Goal: Task Accomplishment & Management: Use online tool/utility

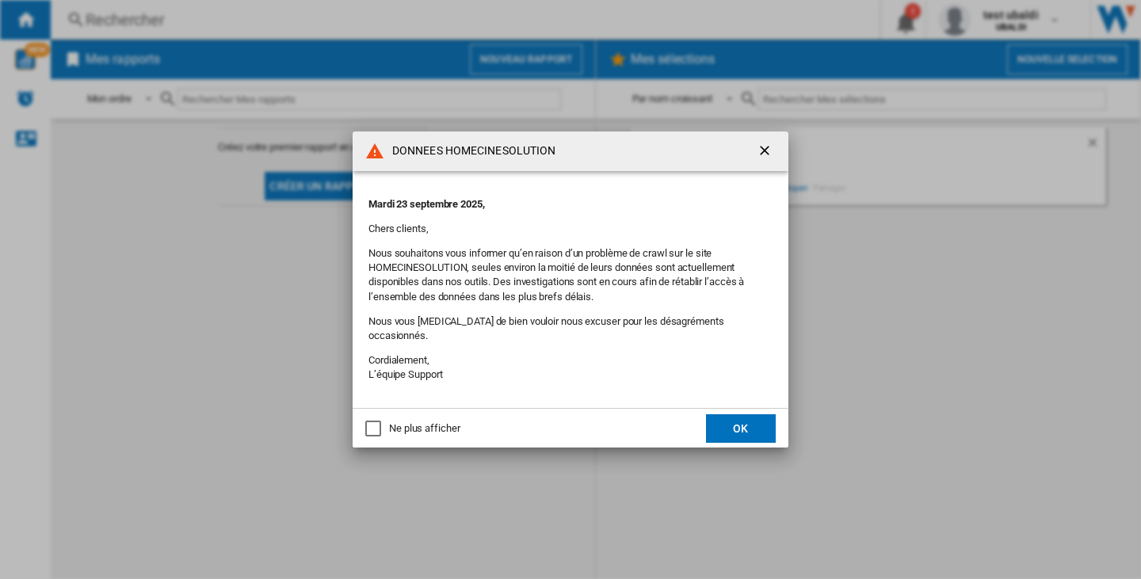
click at [769, 421] on button "OK" at bounding box center [741, 428] width 70 height 29
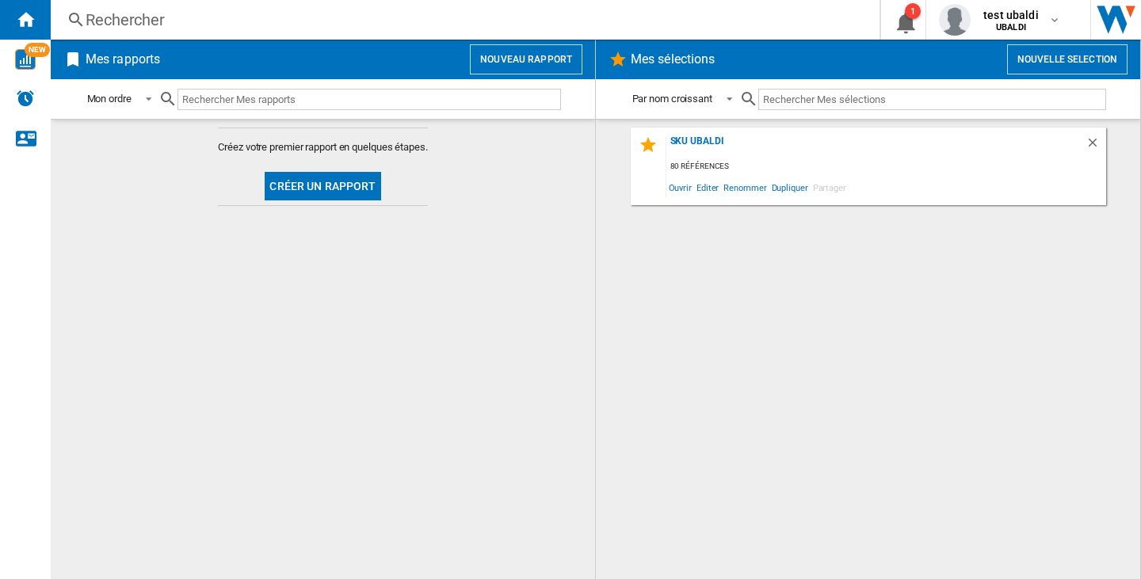
click at [501, 65] on button "Nouveau rapport" at bounding box center [526, 59] width 112 height 30
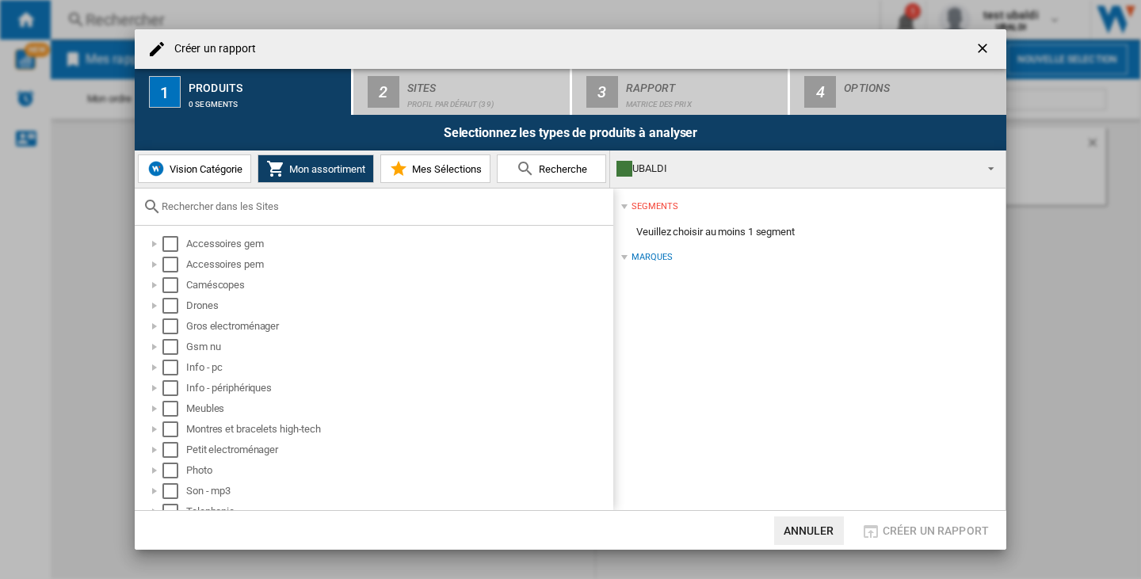
click at [189, 172] on span "Vision Catégorie" at bounding box center [204, 169] width 77 height 12
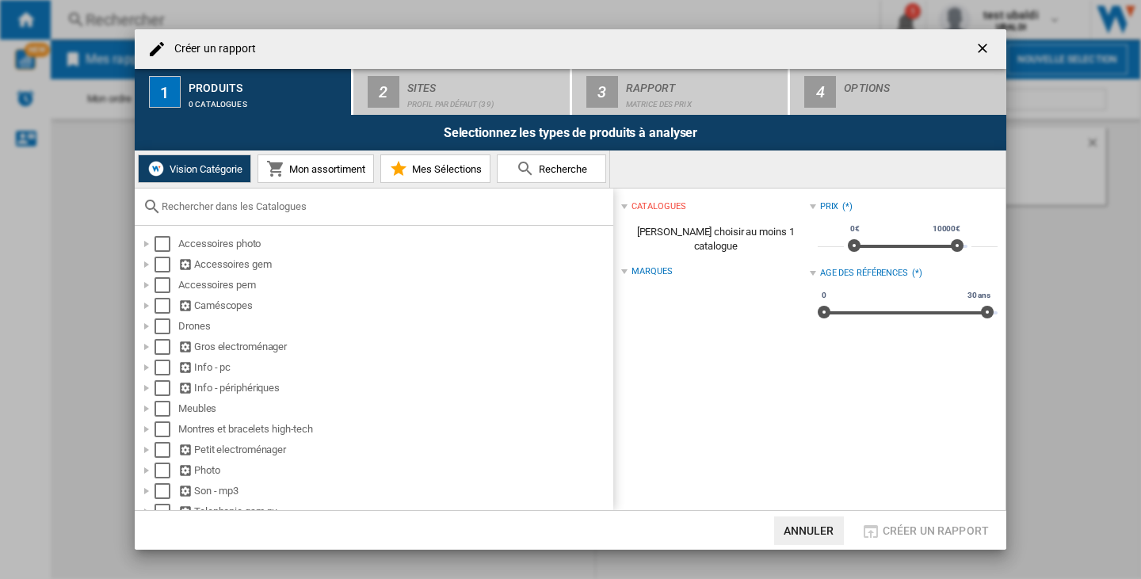
click at [825, 183] on div "Vision Catégorie Mon assortiment Mes Sélections Recherche" at bounding box center [570, 170] width 871 height 38
click at [780, 165] on div "Vision Catégorie Mon assortiment Mes Sélections Recherche" at bounding box center [570, 170] width 871 height 38
click at [662, 170] on div "Vision Catégorie Mon assortiment Mes Sélections Recherche" at bounding box center [570, 170] width 871 height 38
click at [668, 204] on div "catalogues" at bounding box center [658, 206] width 54 height 13
click at [669, 204] on div "catalogues" at bounding box center [658, 206] width 54 height 13
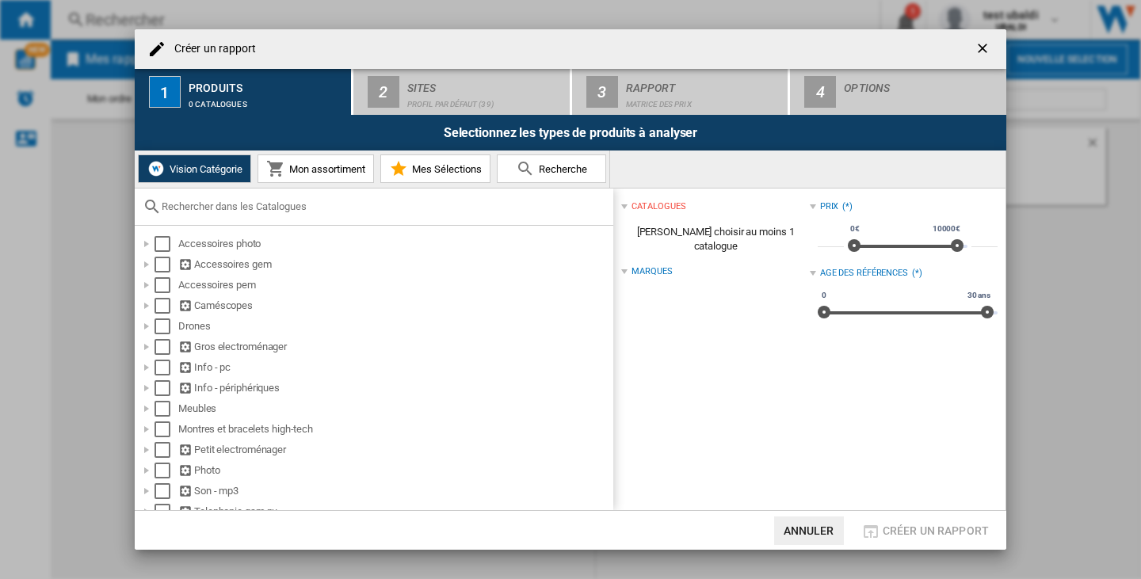
click at [670, 232] on span "[PERSON_NAME] choisir au moins 1 catalogue" at bounding box center [715, 239] width 188 height 44
click at [169, 250] on div "Select" at bounding box center [162, 244] width 16 height 16
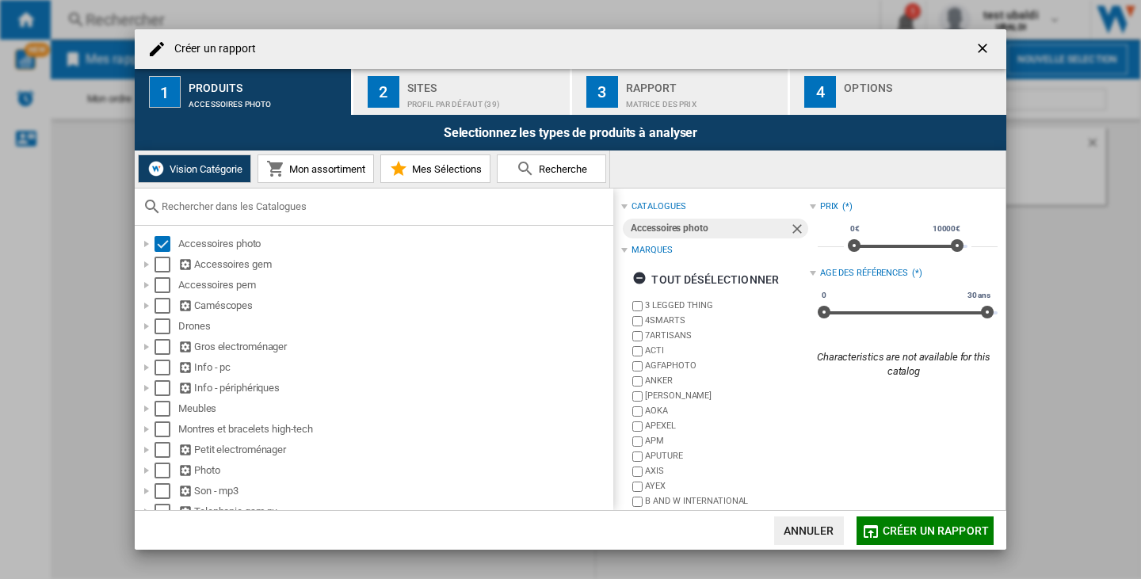
click at [787, 173] on div "Vision Catégorie Mon assortiment Mes Sélections Recherche" at bounding box center [570, 170] width 871 height 38
click at [796, 171] on div "Vision Catégorie Mon assortiment Mes Sélections Recherche" at bounding box center [570, 170] width 871 height 38
click at [344, 170] on span "Mon assortiment" at bounding box center [325, 169] width 80 height 12
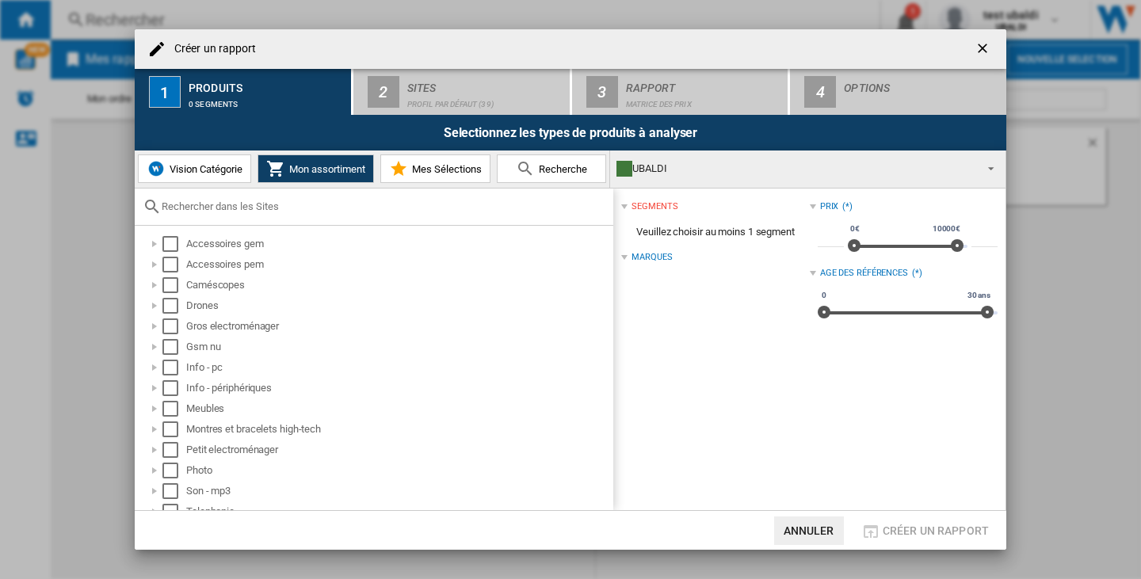
click at [707, 178] on div "UBALDI" at bounding box center [794, 169] width 357 height 22
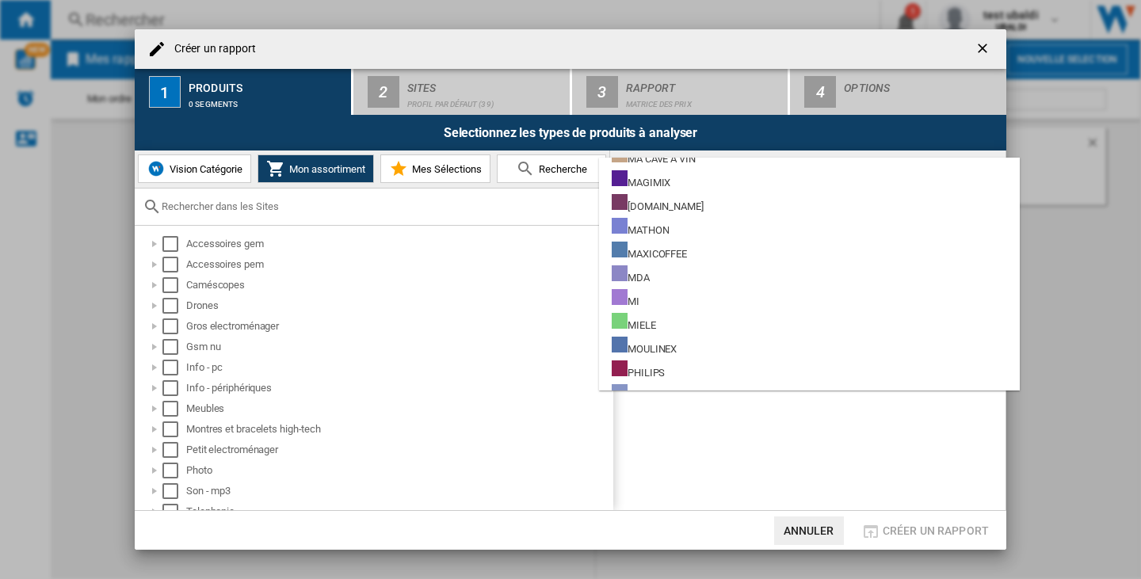
scroll to position [1109, 0]
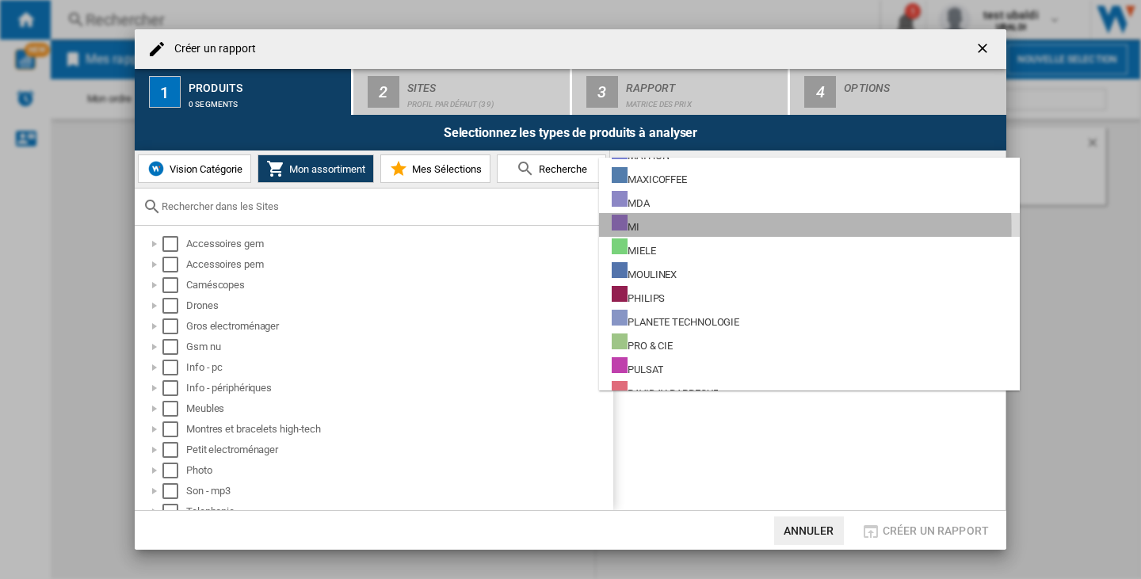
click at [621, 229] on div at bounding box center [620, 223] width 16 height 16
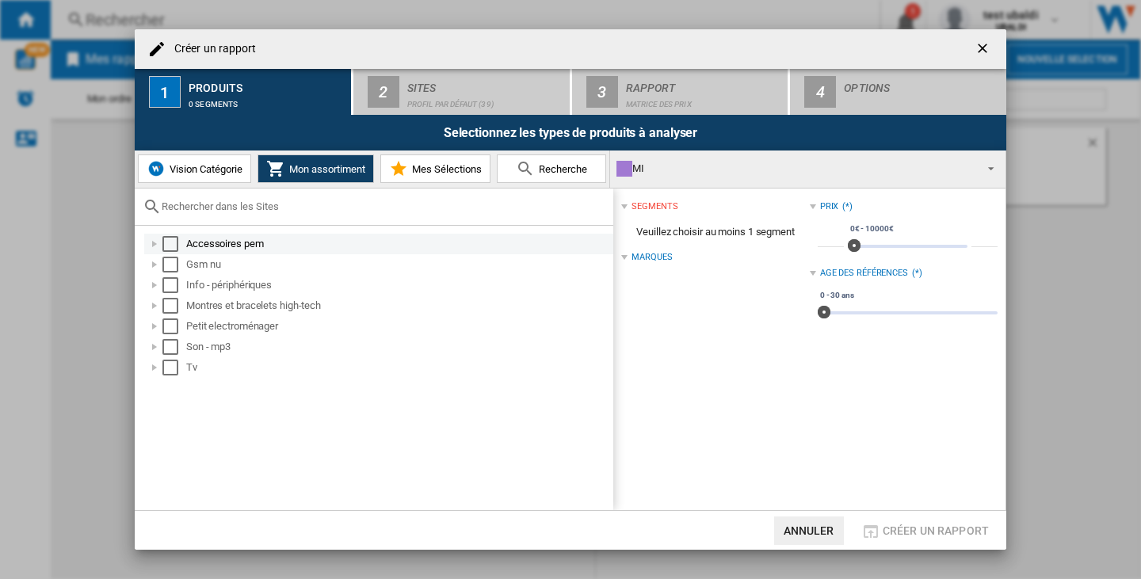
click at [169, 242] on div "Select" at bounding box center [170, 244] width 16 height 16
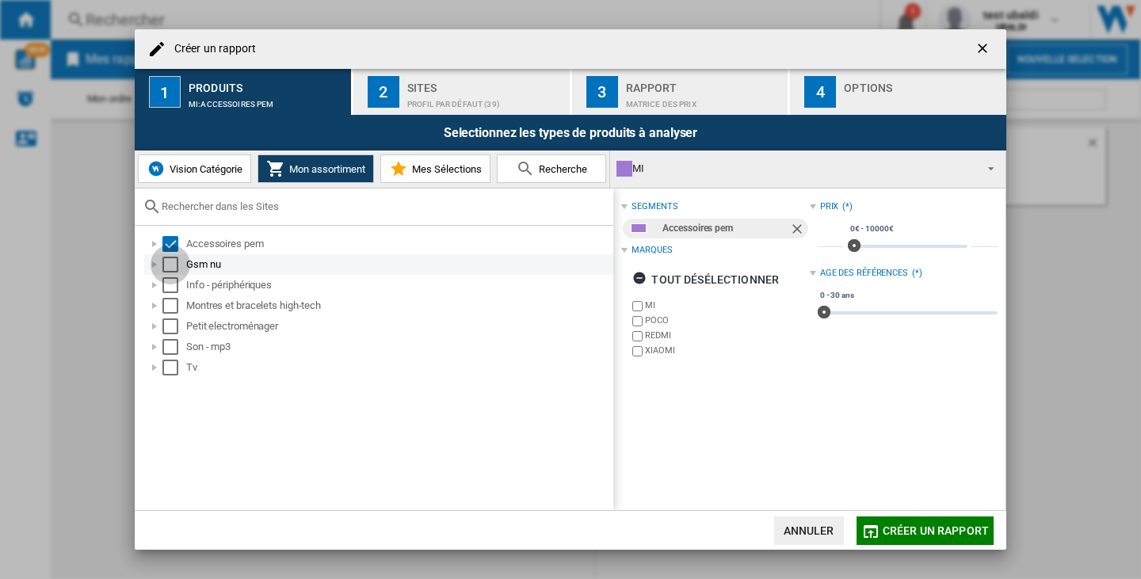
click at [170, 269] on div "Select" at bounding box center [170, 265] width 16 height 16
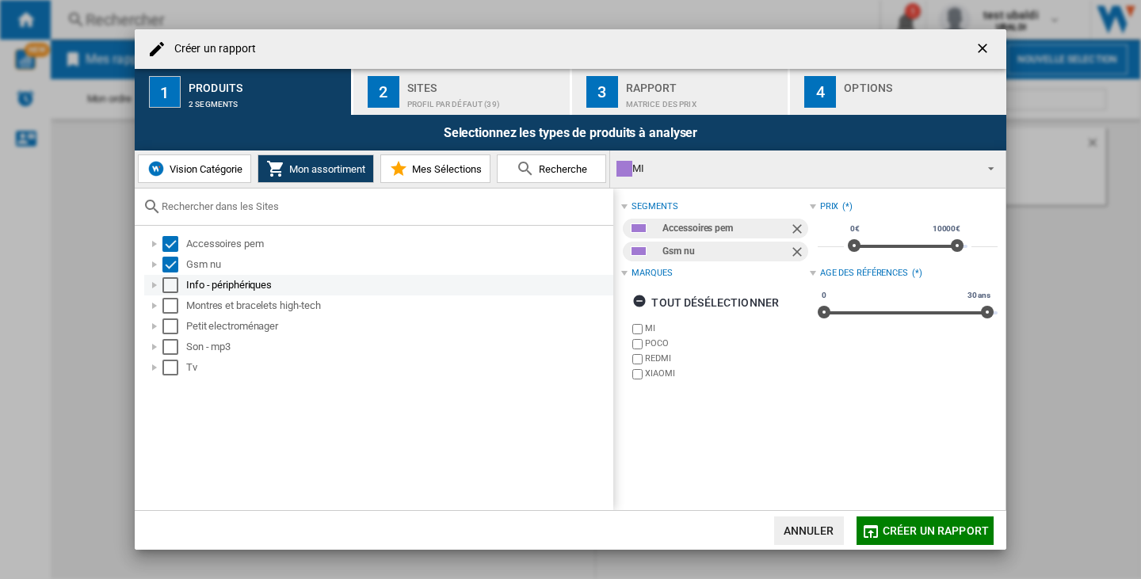
click at [171, 286] on div "Select" at bounding box center [170, 285] width 16 height 16
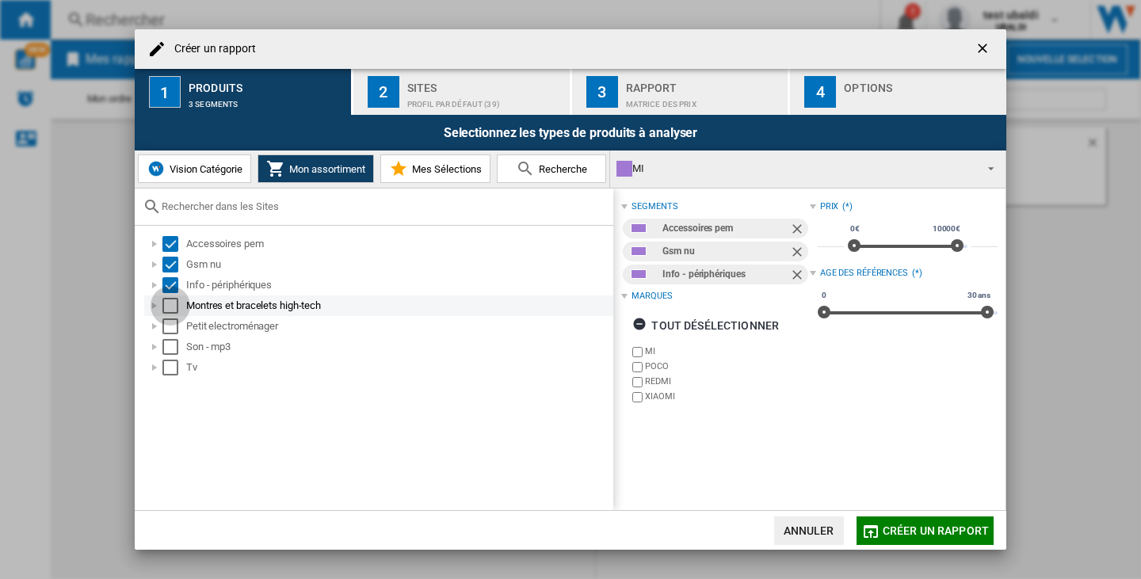
click at [169, 304] on div "Select" at bounding box center [170, 306] width 16 height 16
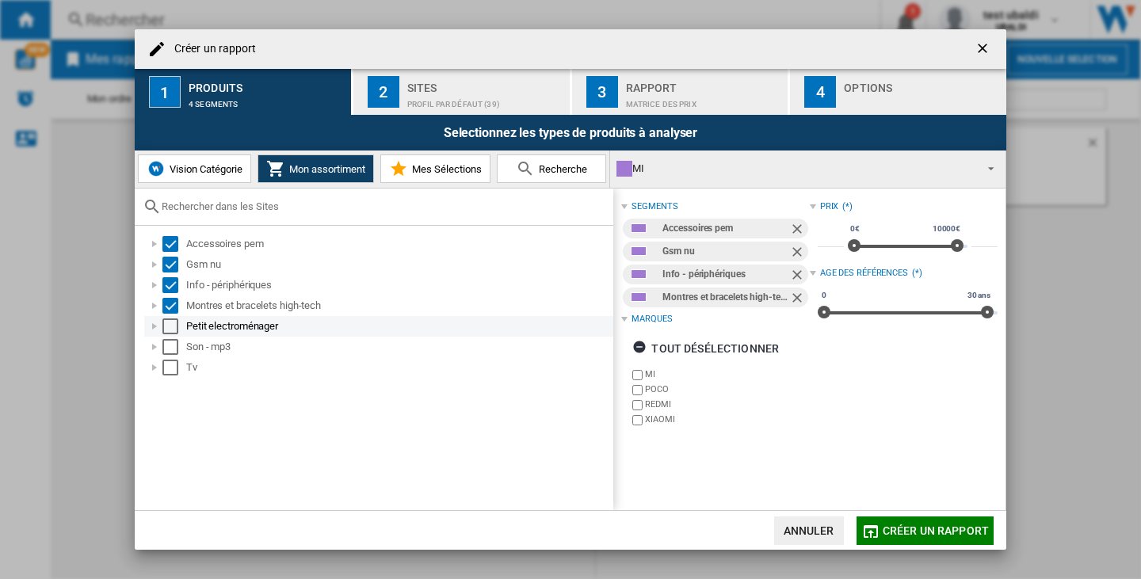
click at [171, 333] on div "Select" at bounding box center [170, 326] width 16 height 16
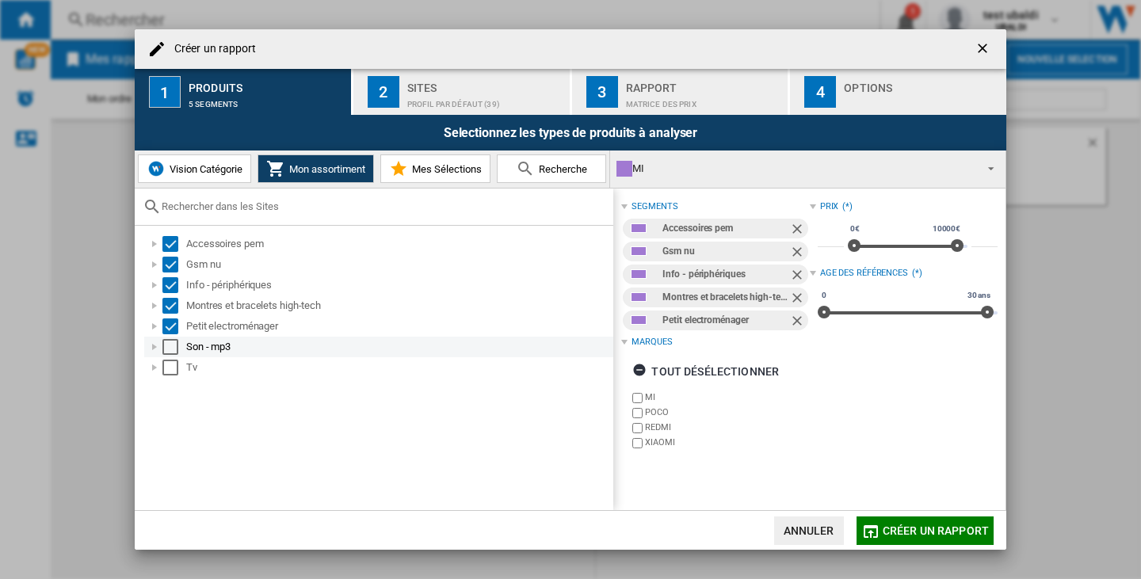
click at [170, 347] on div "Select" at bounding box center [170, 347] width 16 height 16
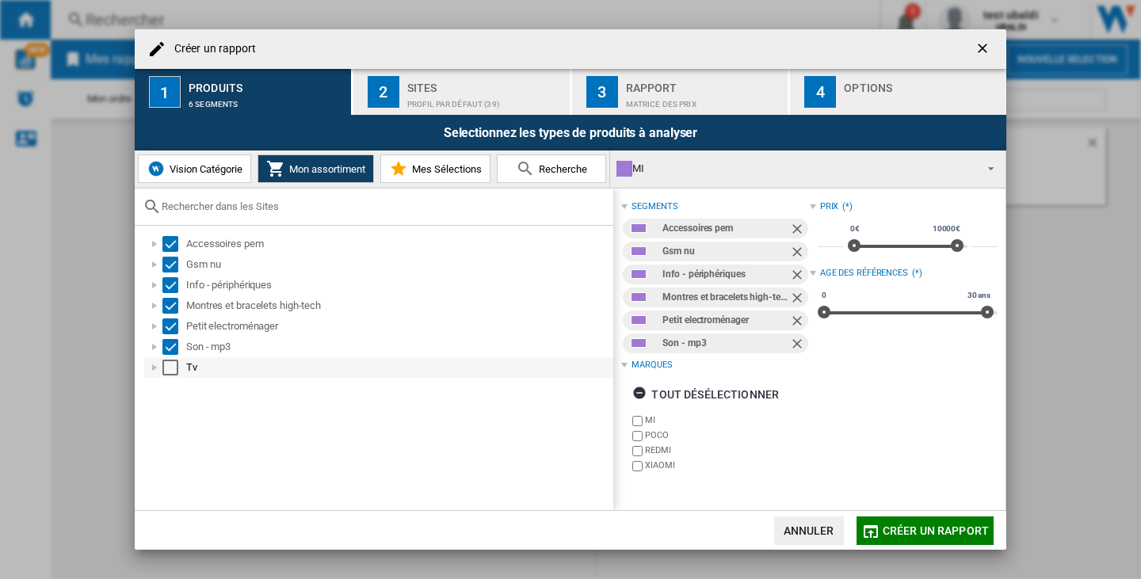
click at [170, 364] on div "Select" at bounding box center [170, 368] width 16 height 16
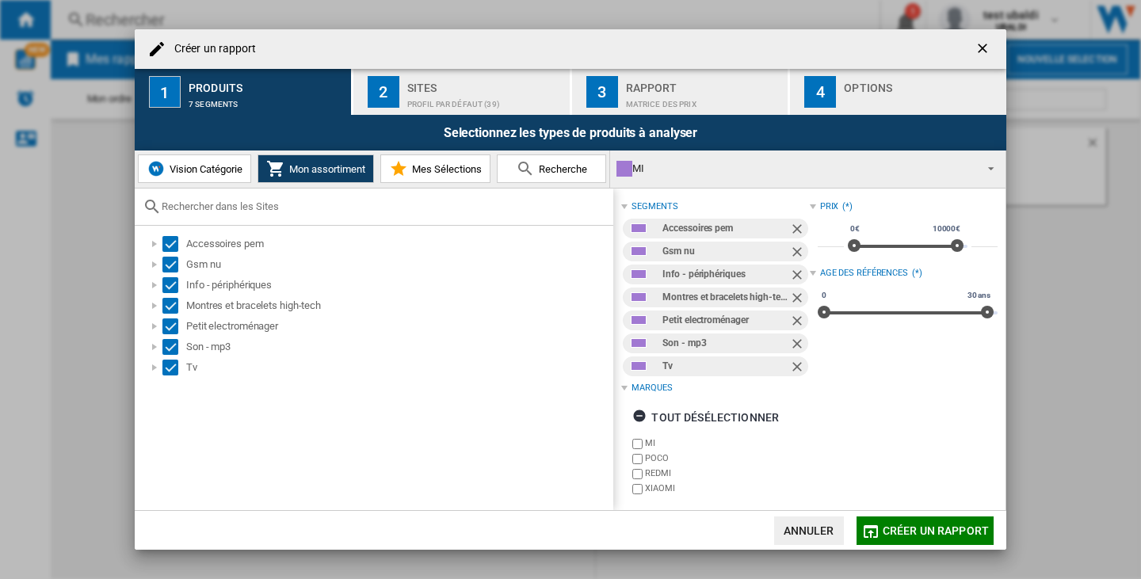
click at [962, 525] on span "Créer un rapport" at bounding box center [935, 530] width 106 height 13
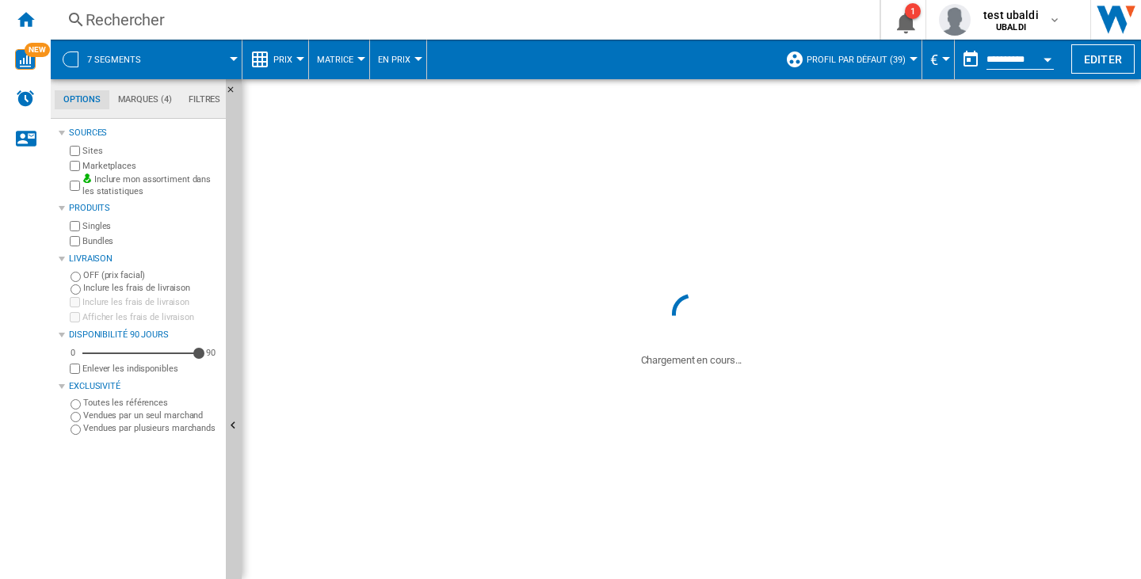
click at [901, 55] on button "Profil par défaut (39)" at bounding box center [859, 60] width 107 height 40
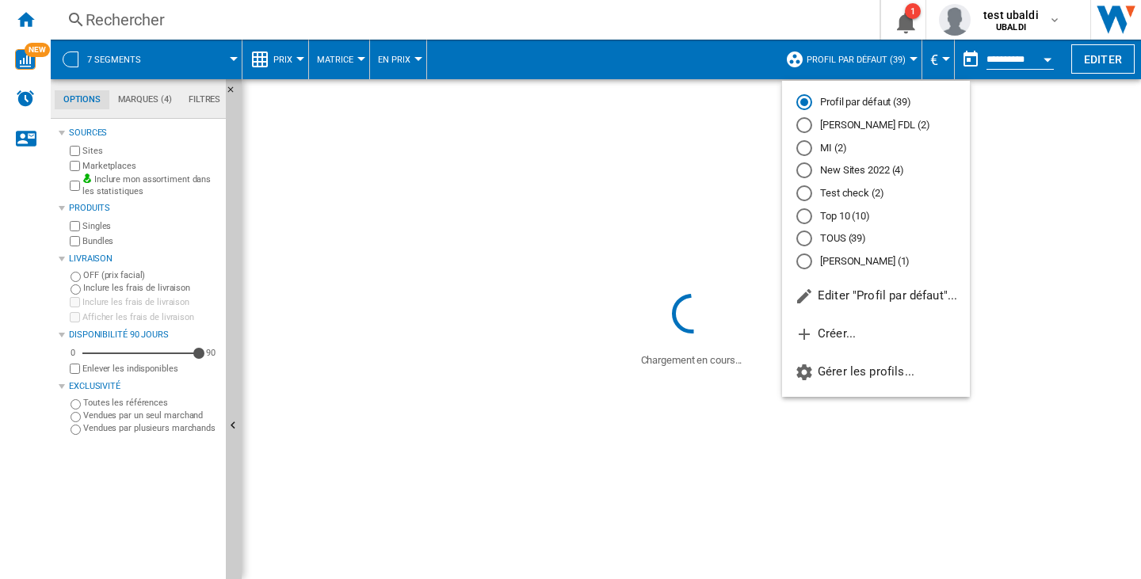
click at [855, 151] on md-radio-button "MI (2)" at bounding box center [875, 147] width 159 height 15
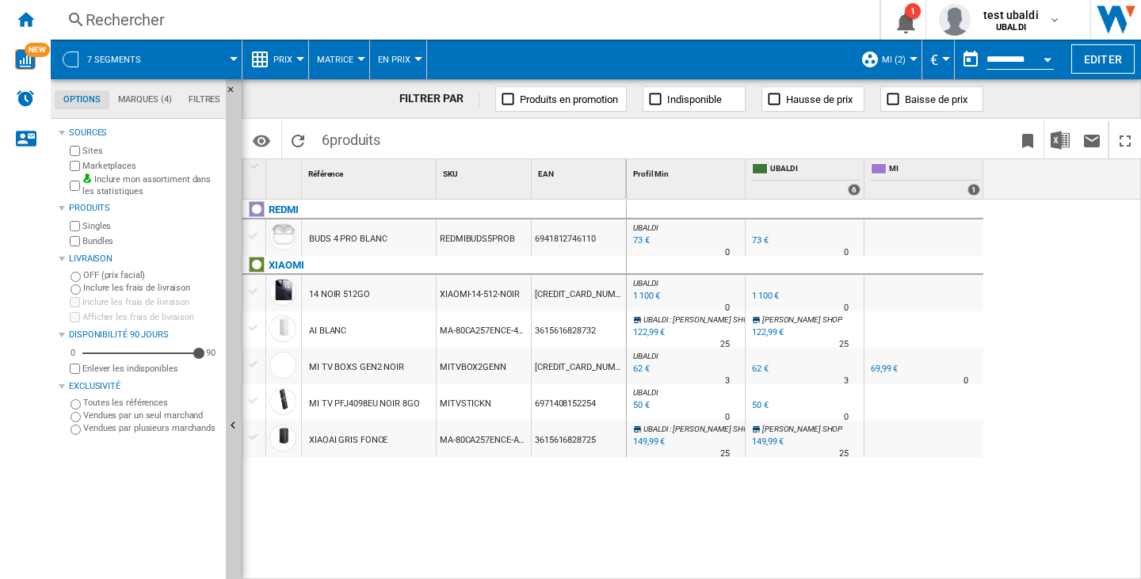
click at [394, 524] on div "REDMI BUDS 4 PRO BLANC REDMIBUDS5PROB 6941812746110 XIAOMI 14 NOIR 512GO XIAOMI…" at bounding box center [434, 386] width 384 height 372
click at [80, 181] on div "Inclure mon assortiment dans les statistiques" at bounding box center [143, 185] width 153 height 25
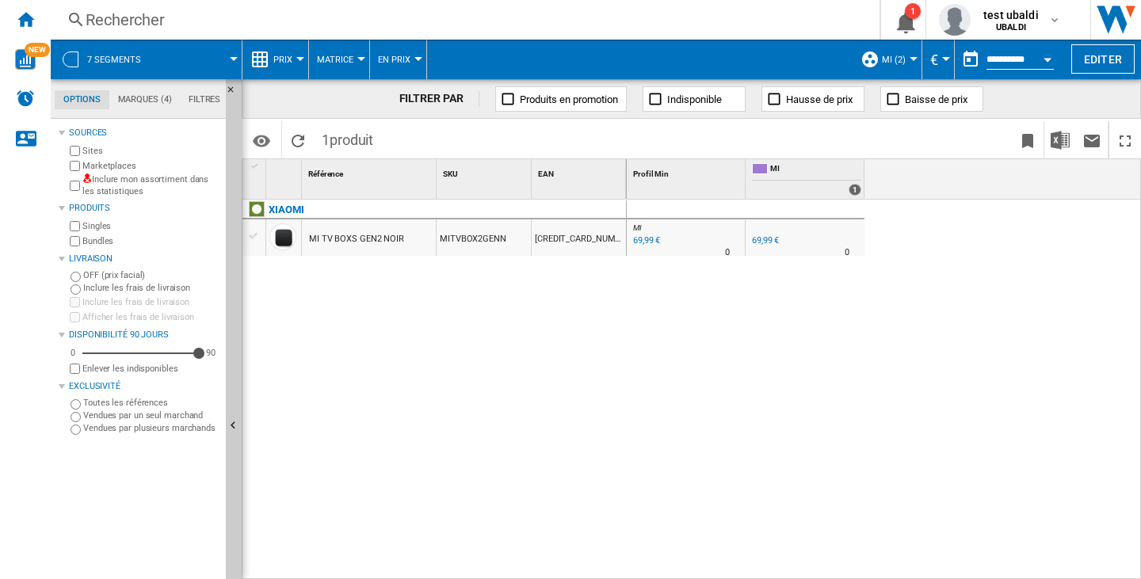
click at [1042, 59] on button "Open calendar" at bounding box center [1047, 57] width 29 height 29
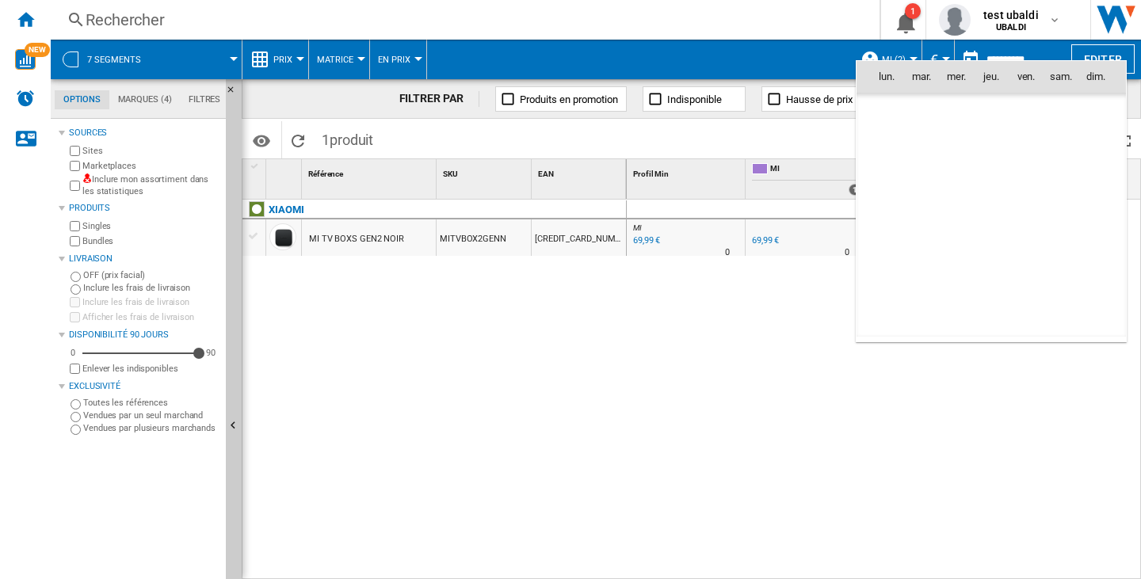
scroll to position [7557, 0]
click at [908, 107] on span "[DATE]" at bounding box center [891, 111] width 32 height 13
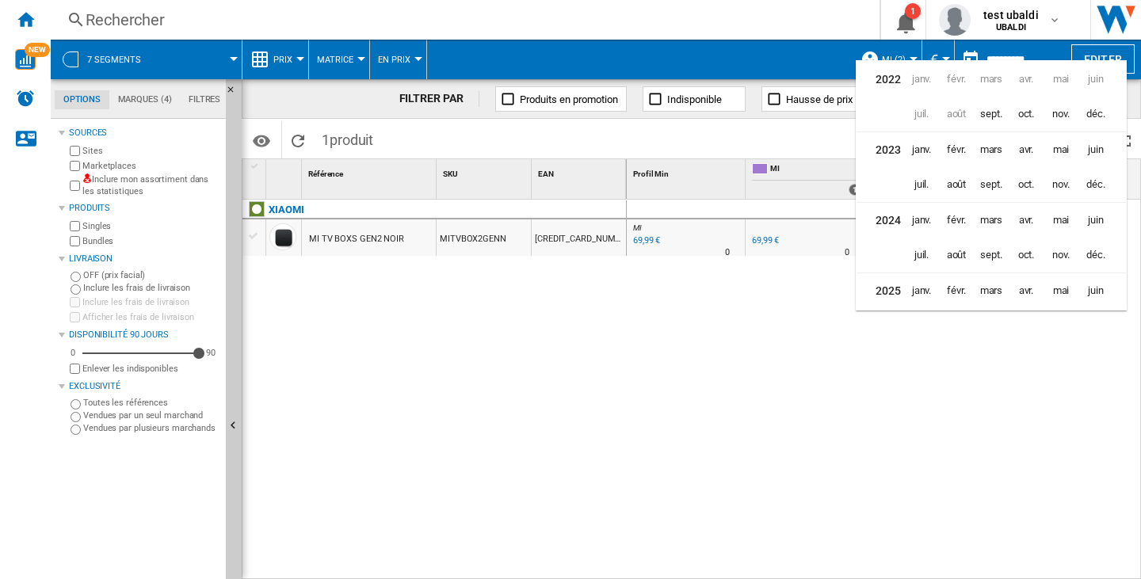
scroll to position [39, 0]
click at [926, 258] on span "janv." at bounding box center [921, 252] width 32 height 32
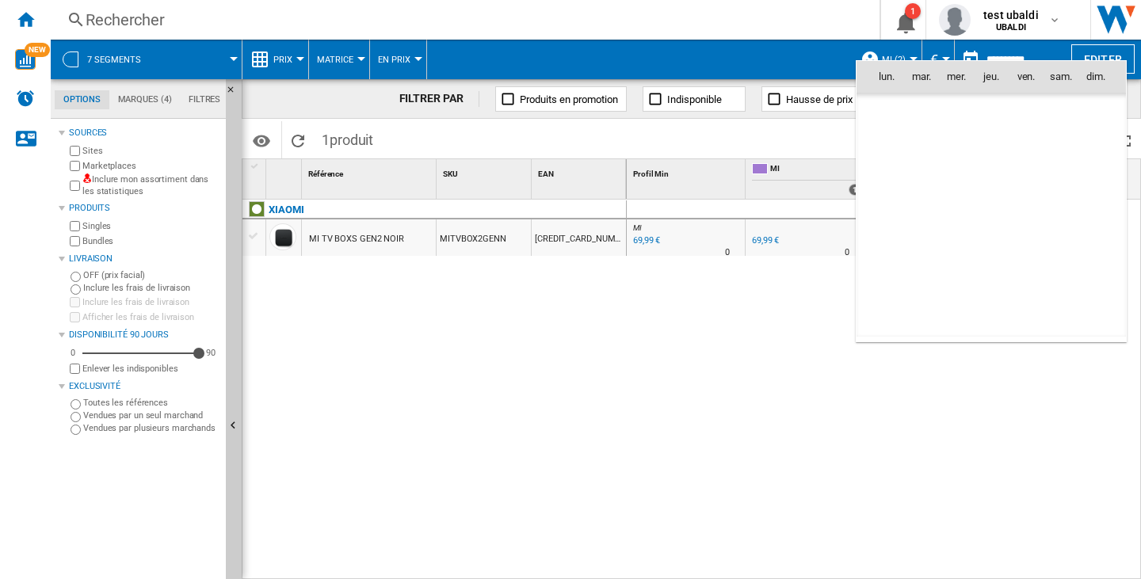
scroll to position [5878, 0]
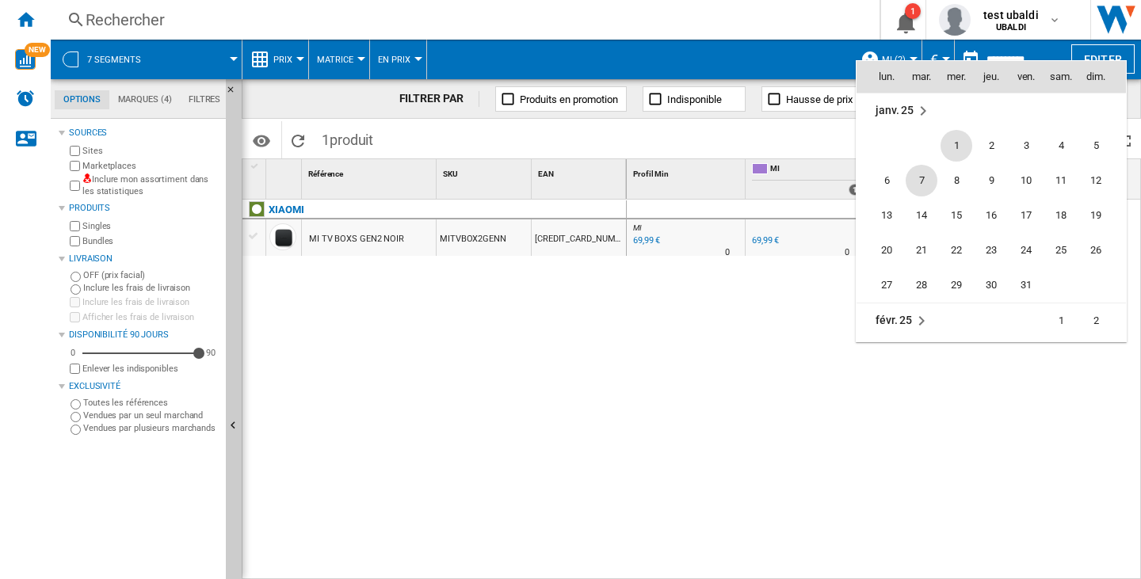
click at [920, 184] on span "7" at bounding box center [921, 181] width 32 height 32
type input "**********"
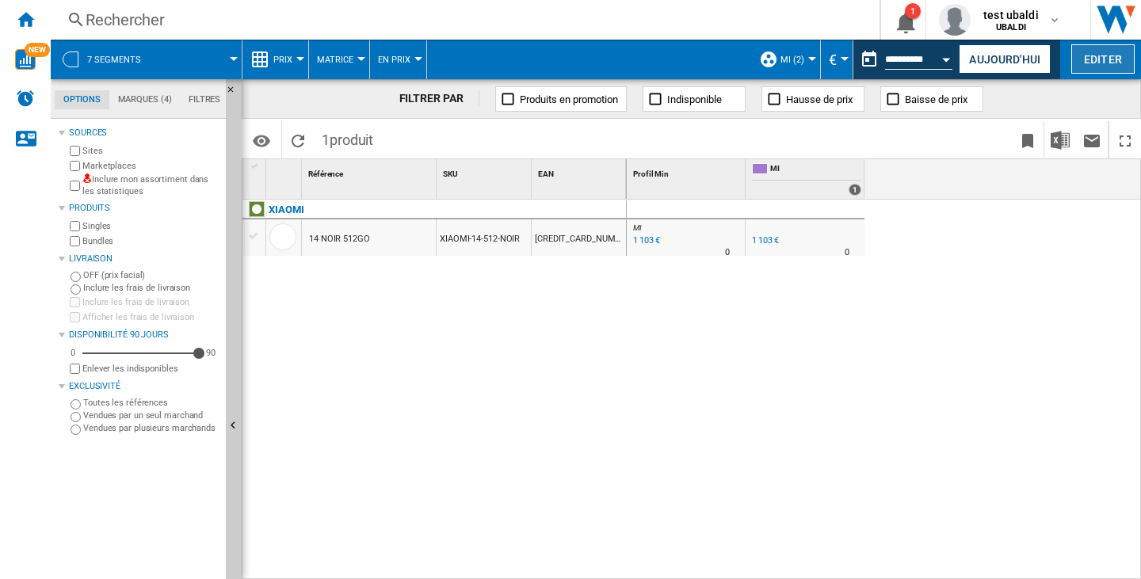
click at [1089, 59] on button "Editer" at bounding box center [1102, 58] width 63 height 29
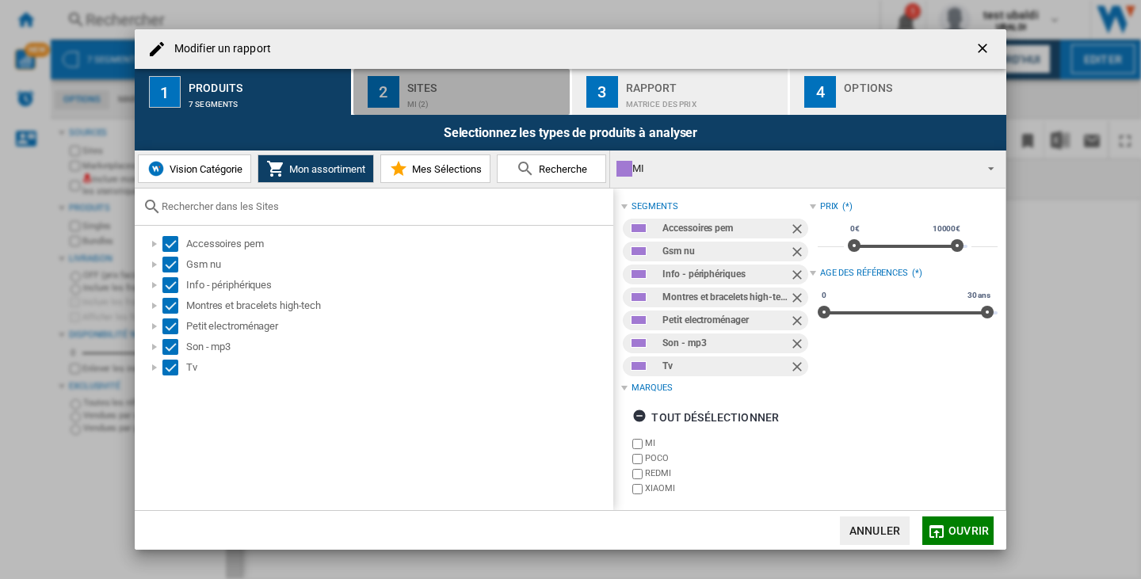
click at [449, 83] on div "Sites" at bounding box center [485, 83] width 156 height 17
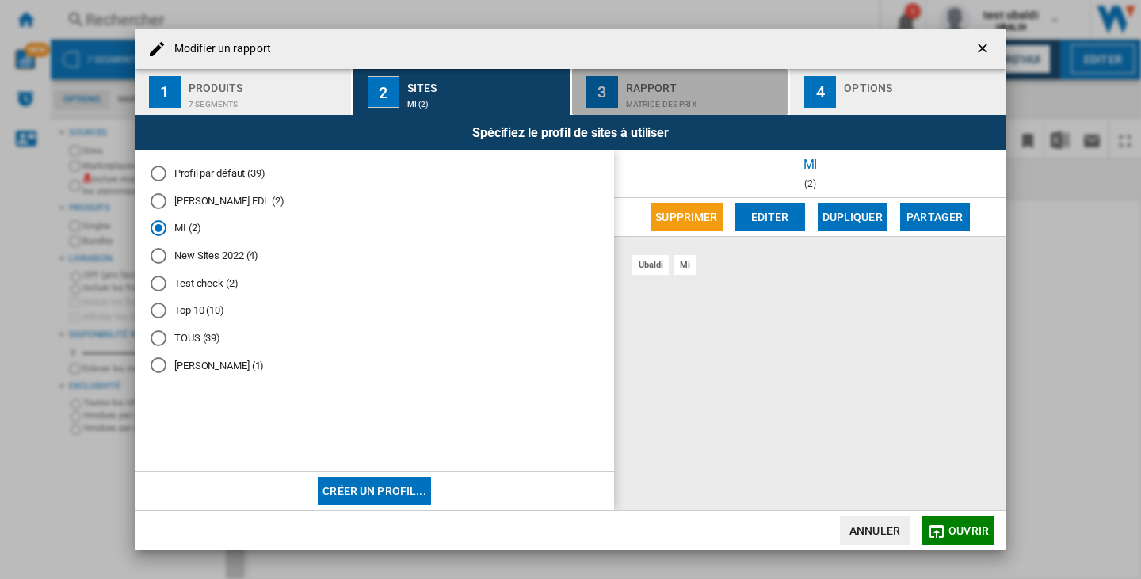
click at [621, 89] on button "3 Rapport Matrice des prix" at bounding box center [681, 92] width 218 height 46
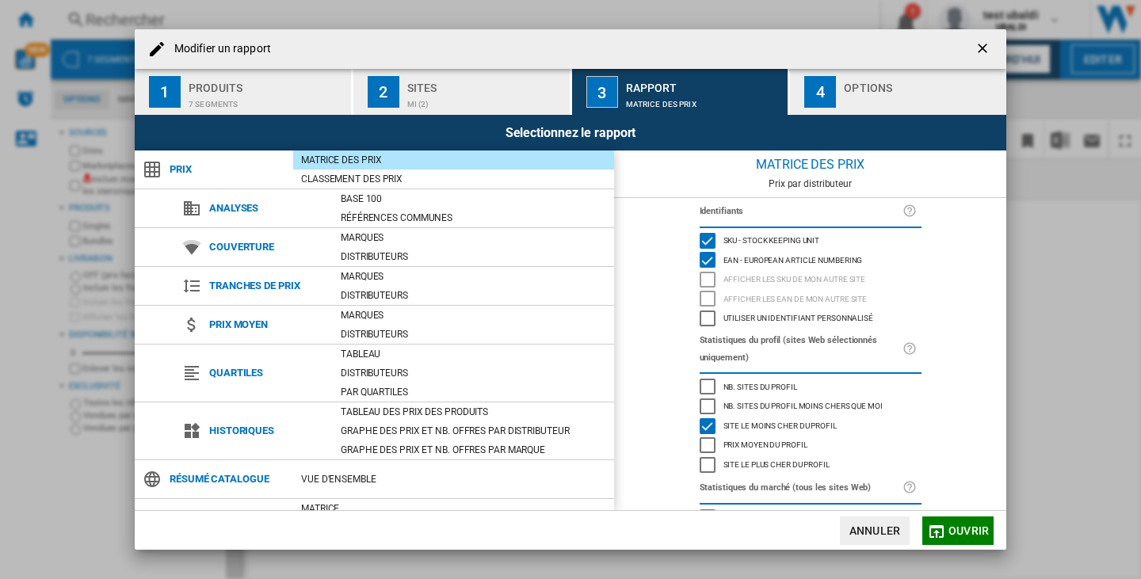
click at [899, 78] on div "Options" at bounding box center [922, 83] width 156 height 17
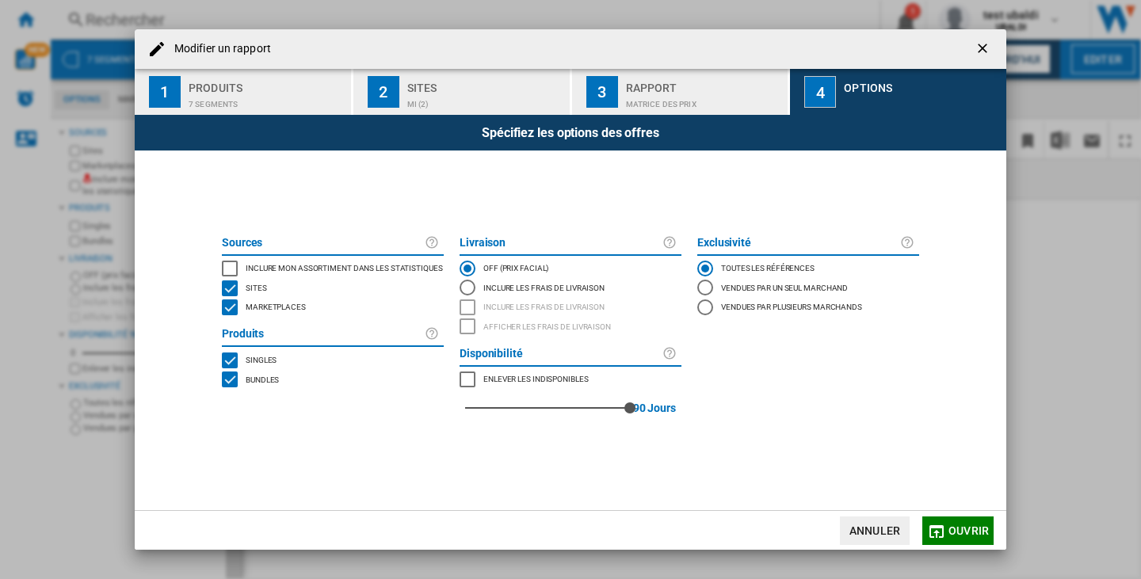
click at [300, 265] on span "Inclure mon assortiment dans les statistiques" at bounding box center [344, 266] width 197 height 11
click at [987, 532] on span "Ouvrir" at bounding box center [968, 530] width 40 height 13
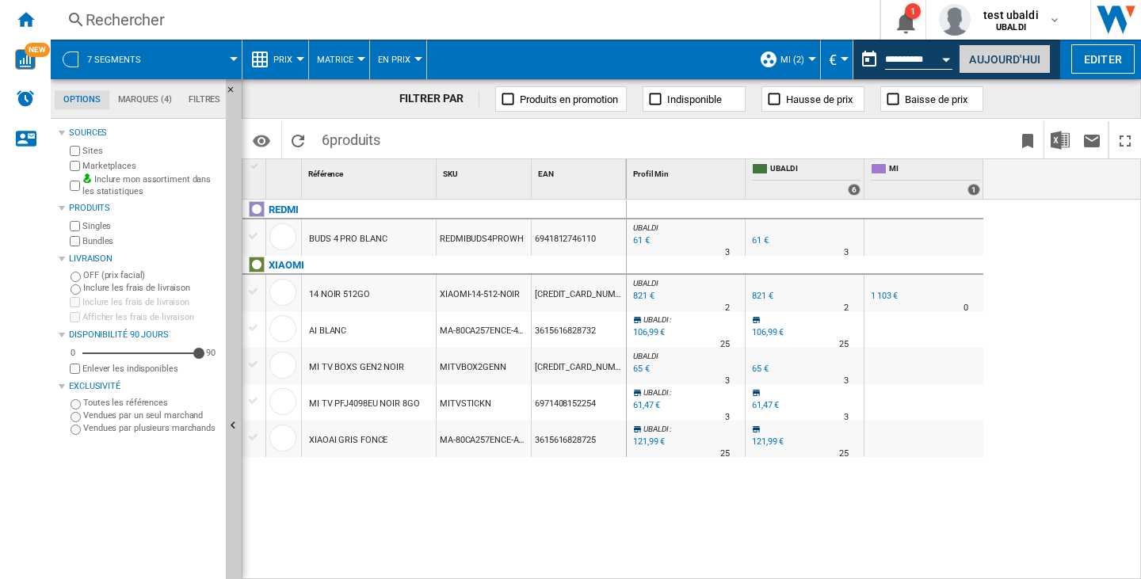
click at [989, 48] on button "Aujourd'hui" at bounding box center [1004, 58] width 92 height 29
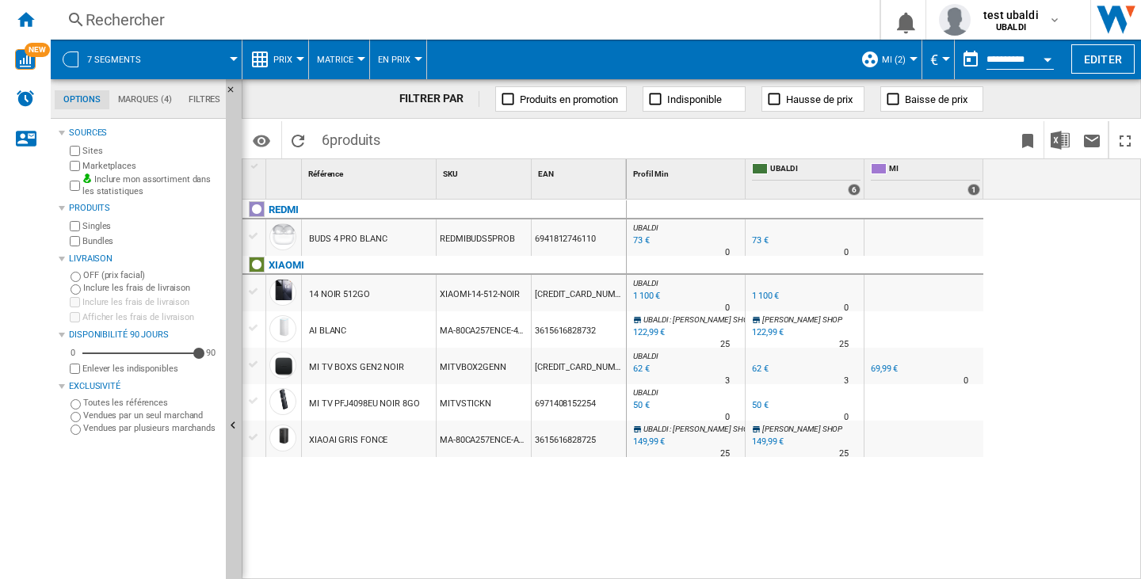
click at [484, 509] on div "REDMI BUDS 4 PRO BLANC REDMIBUDS5PROB 6941812746110 XIAOMI 14 NOIR 512GO XIAOMI…" at bounding box center [434, 386] width 384 height 372
click at [18, 17] on ng-md-icon "Accueil" at bounding box center [25, 19] width 19 height 19
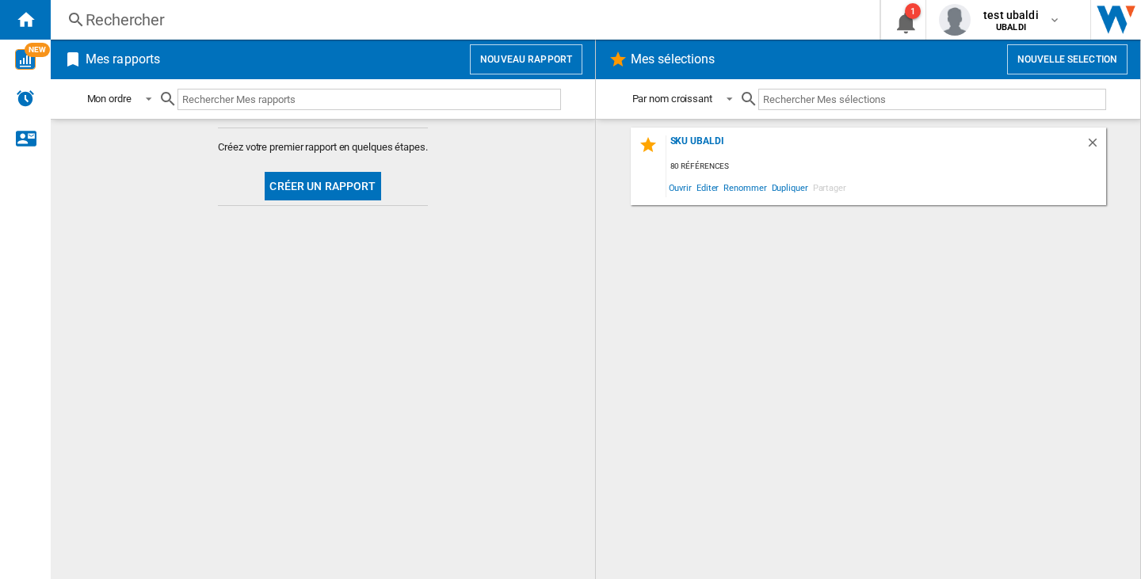
click at [516, 63] on button "Nouveau rapport" at bounding box center [526, 59] width 112 height 30
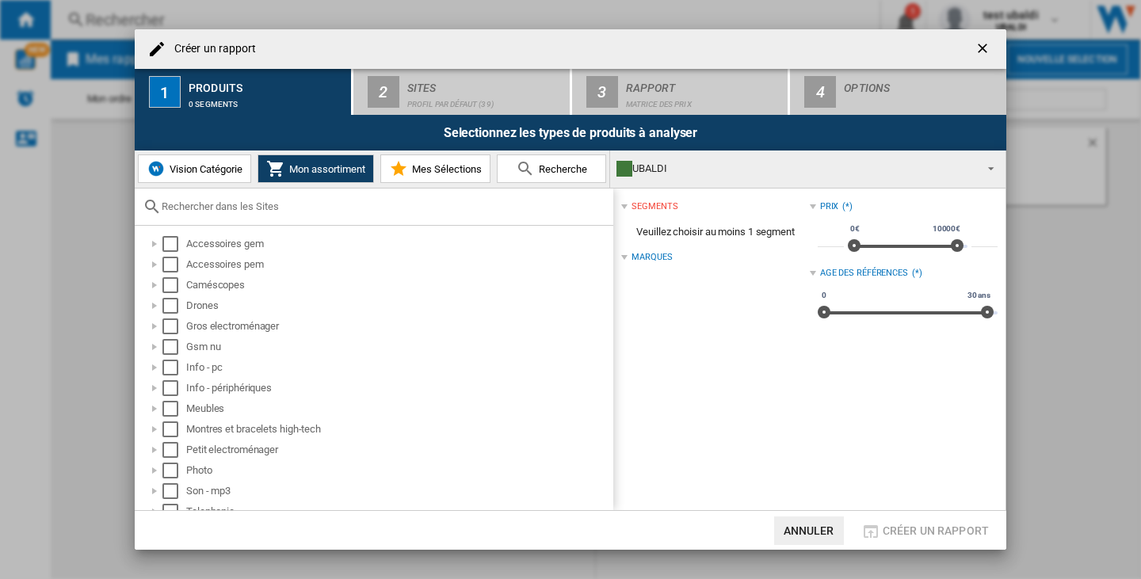
click at [660, 176] on div "UBALDI" at bounding box center [794, 169] width 357 height 22
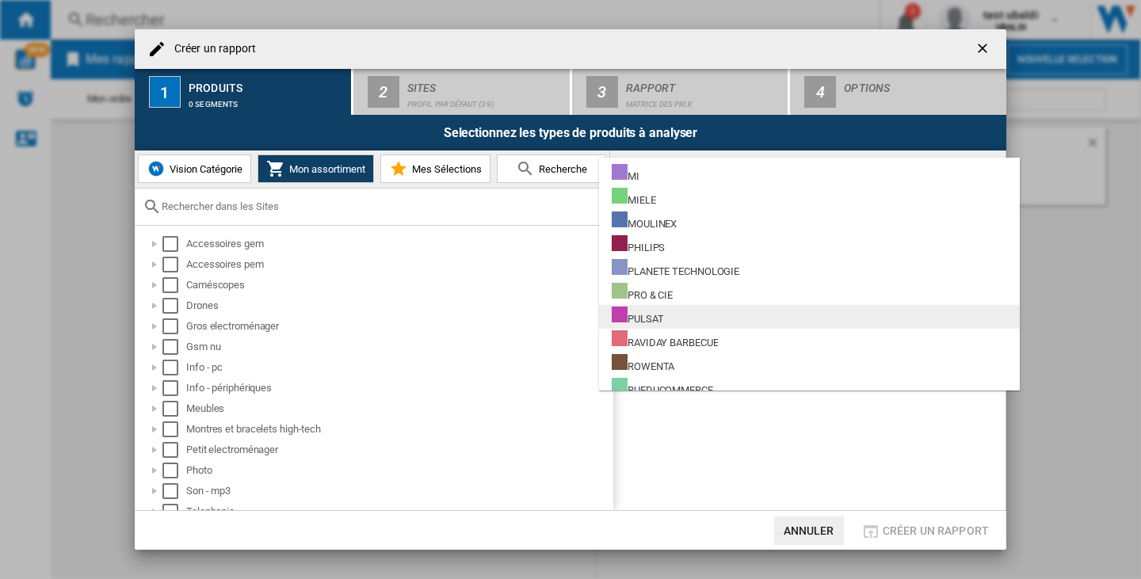
scroll to position [1145, 0]
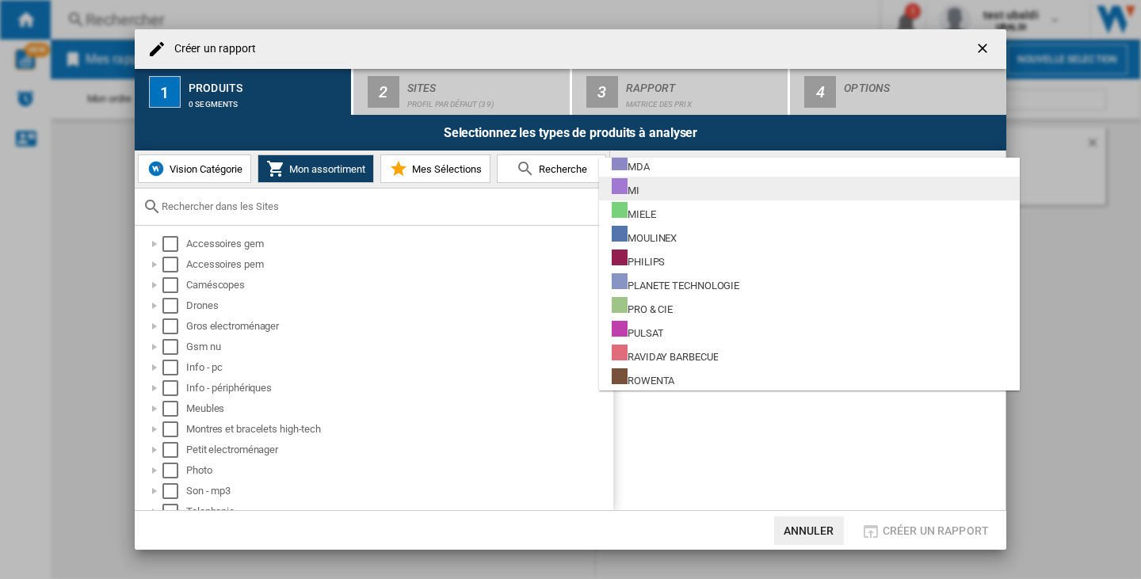
click at [635, 192] on div "MI" at bounding box center [626, 188] width 28 height 20
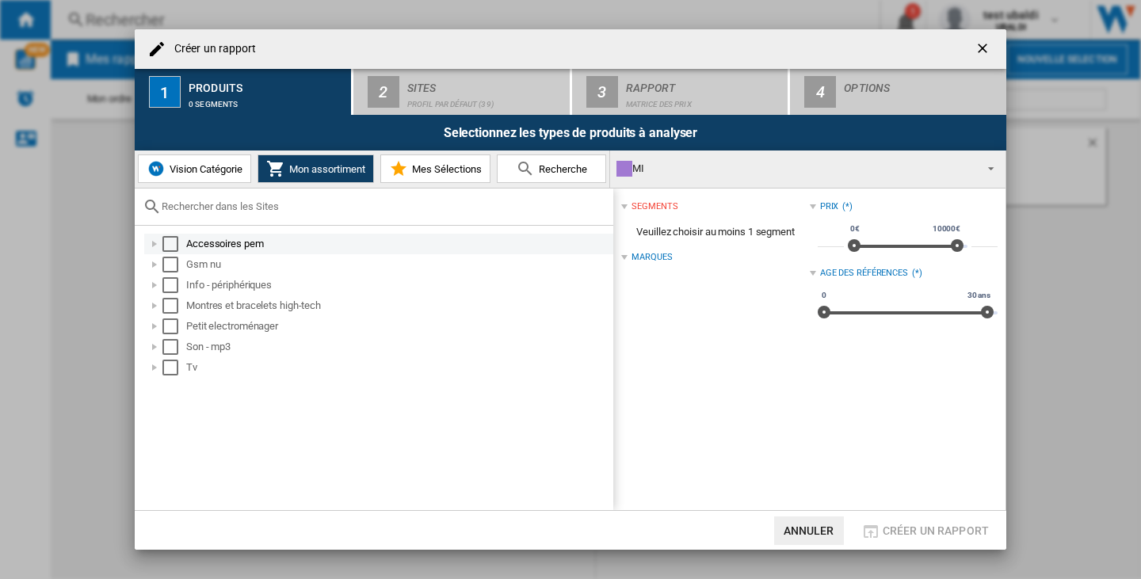
click at [168, 244] on div "Select" at bounding box center [170, 244] width 16 height 16
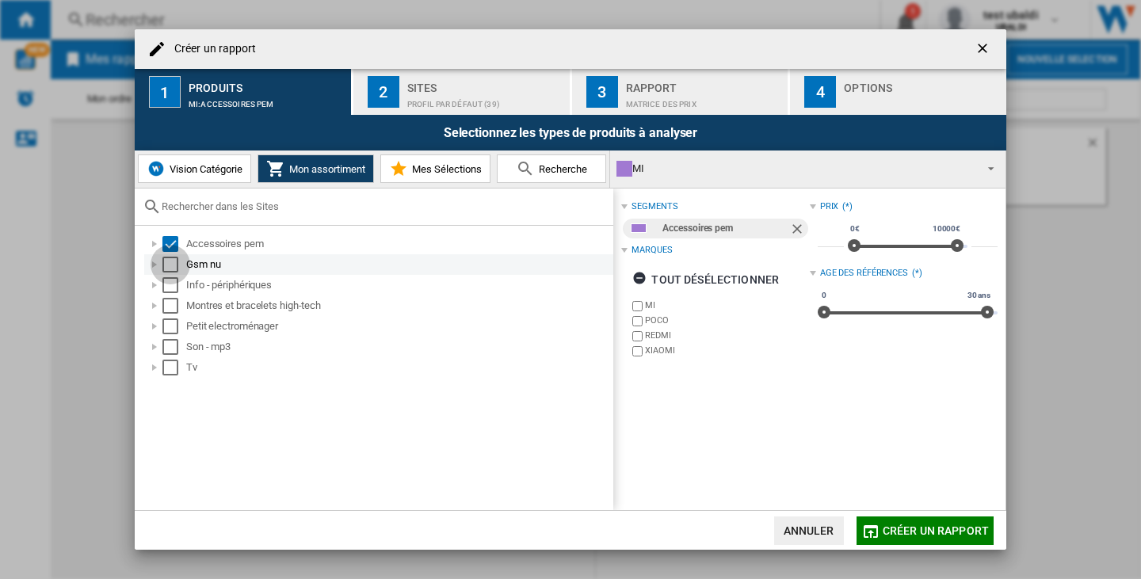
click at [172, 269] on div "Select" at bounding box center [170, 265] width 16 height 16
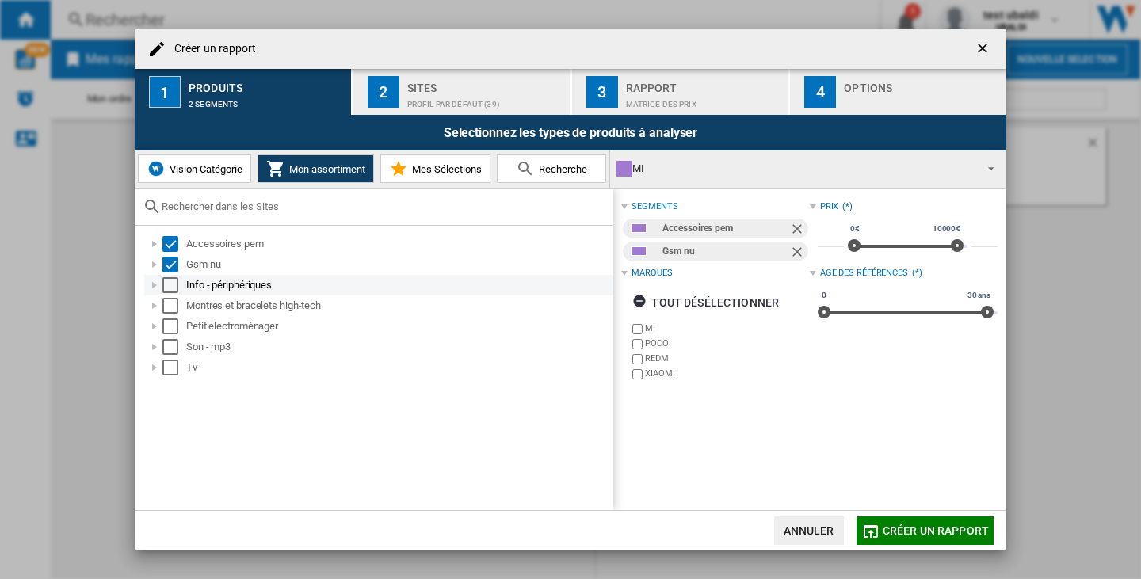
click at [172, 285] on div "Select" at bounding box center [170, 285] width 16 height 16
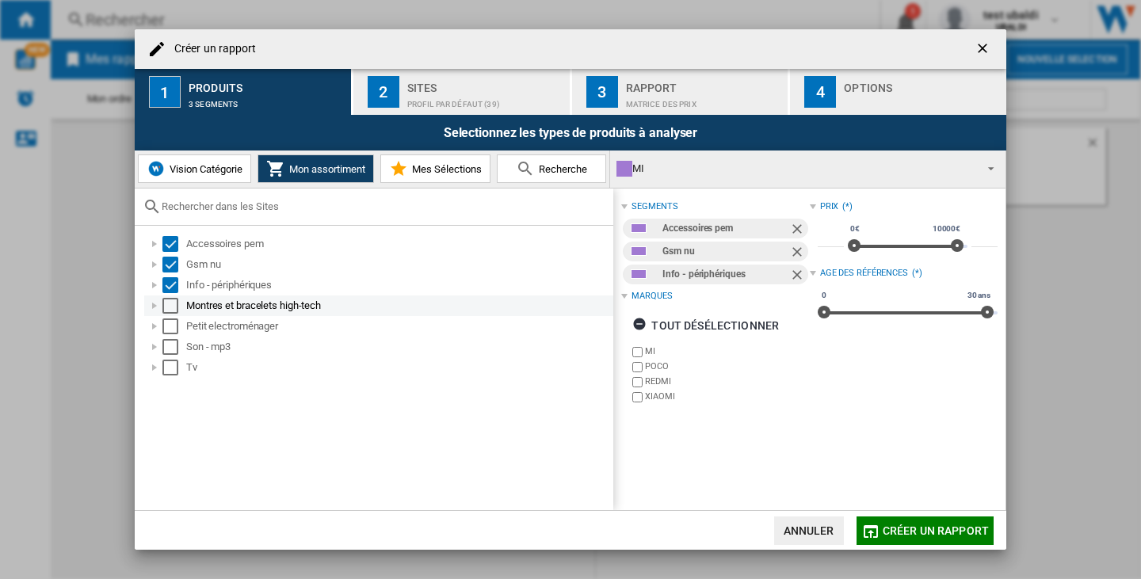
click at [172, 301] on div "Select" at bounding box center [170, 306] width 16 height 16
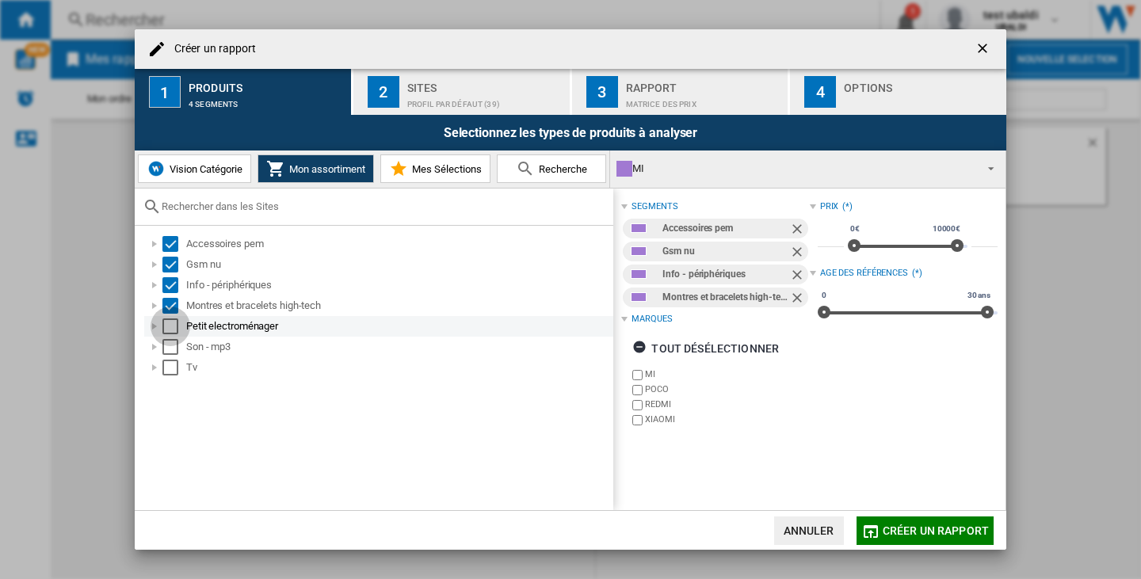
click at [174, 330] on div "Select" at bounding box center [170, 326] width 16 height 16
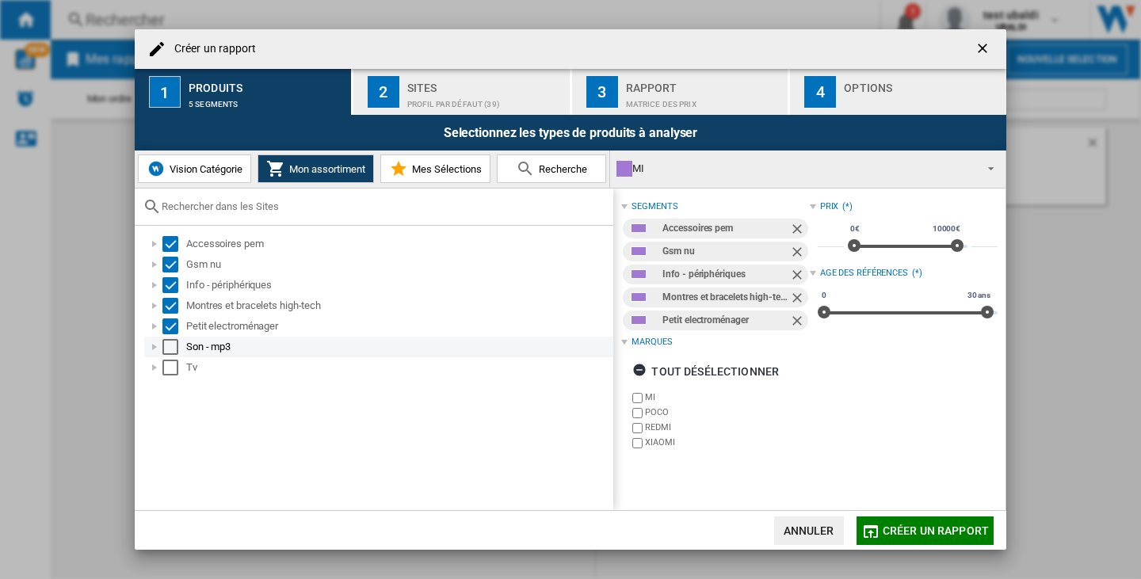
click at [175, 353] on div "Select" at bounding box center [170, 347] width 16 height 16
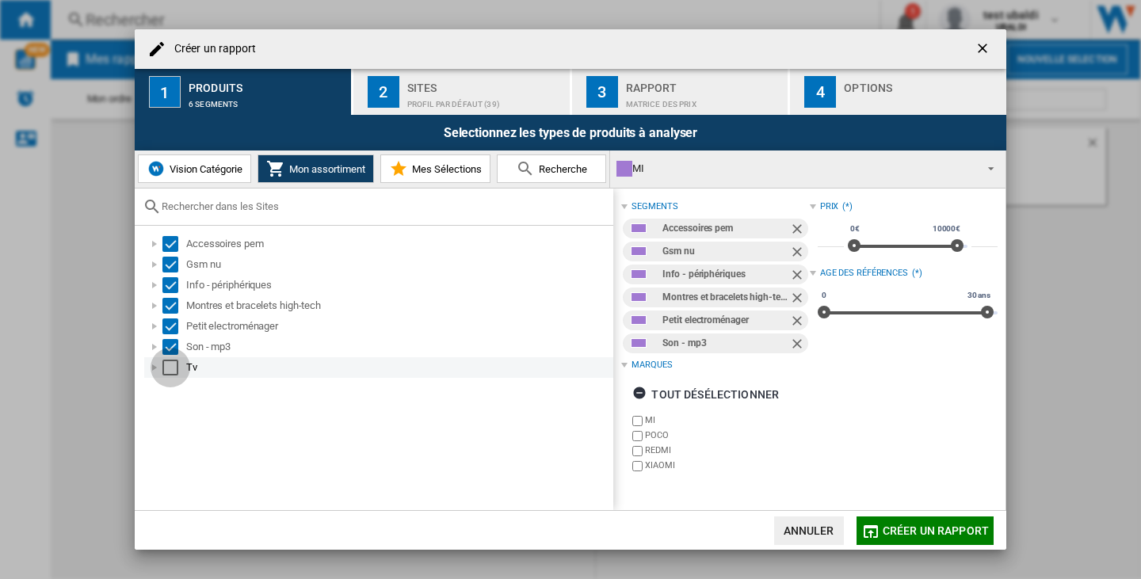
click at [175, 372] on div "Select" at bounding box center [170, 368] width 16 height 16
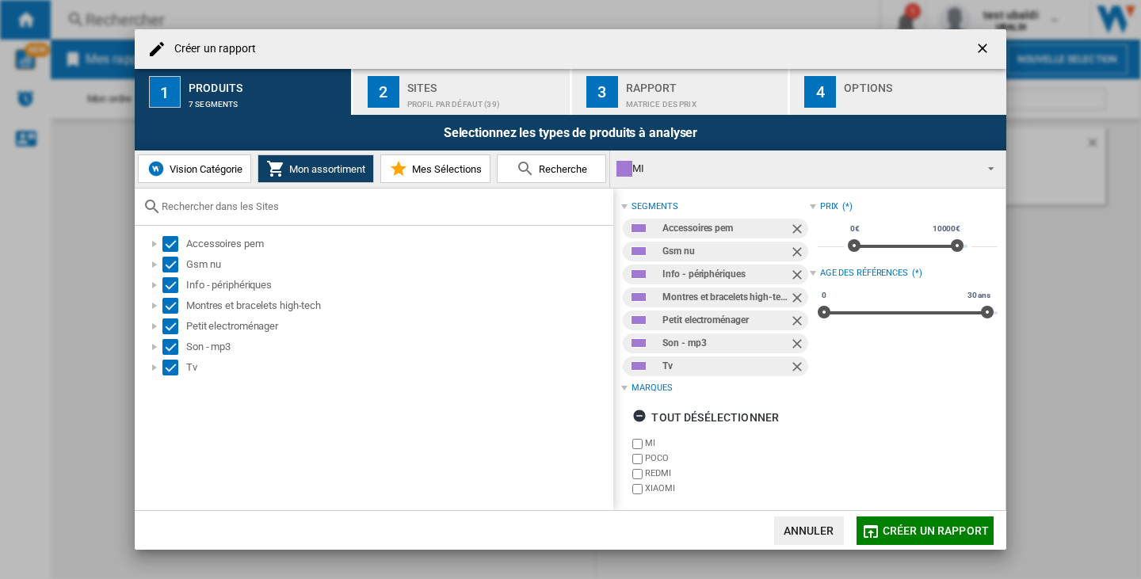
click at [679, 86] on div "Rapport" at bounding box center [704, 83] width 156 height 17
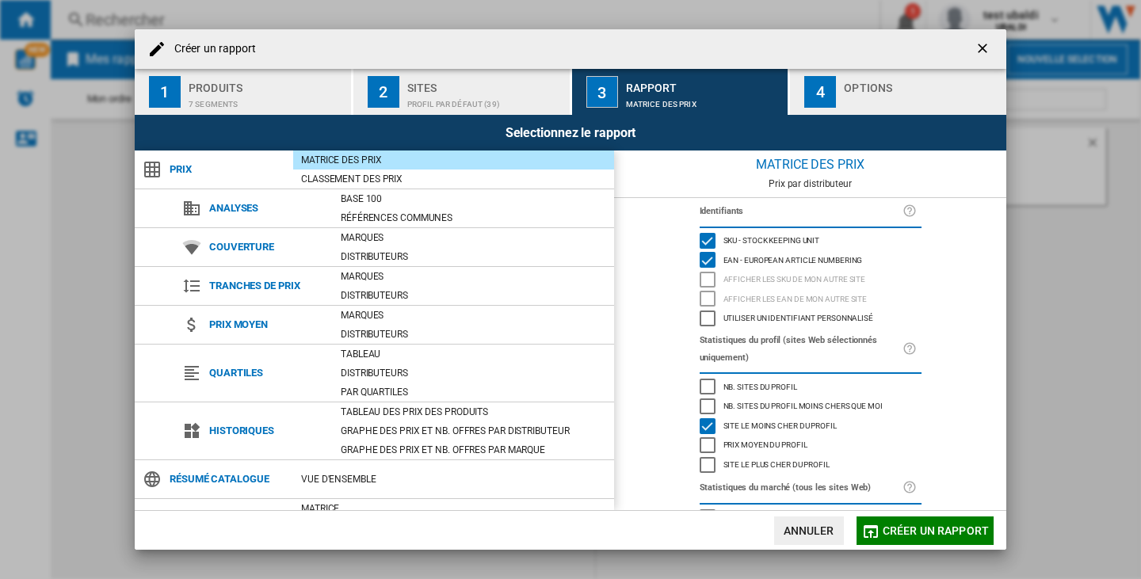
click at [479, 108] on div "Profil par défaut (39)" at bounding box center [485, 100] width 156 height 17
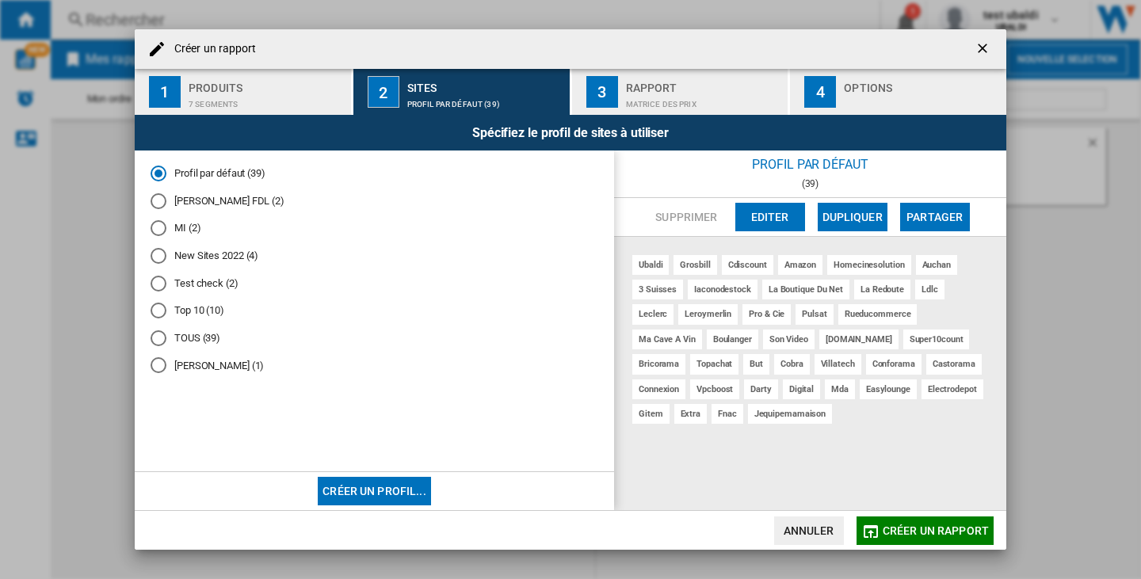
click at [184, 226] on md-radio-button "MI (2)" at bounding box center [375, 228] width 448 height 15
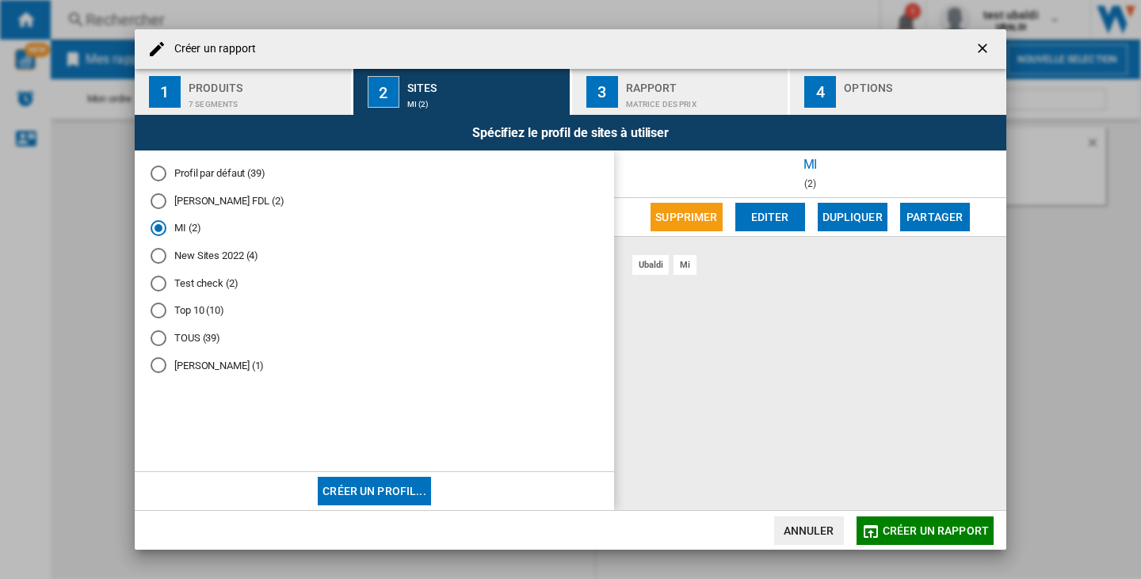
click at [738, 98] on div "Matrice des prix" at bounding box center [704, 100] width 156 height 17
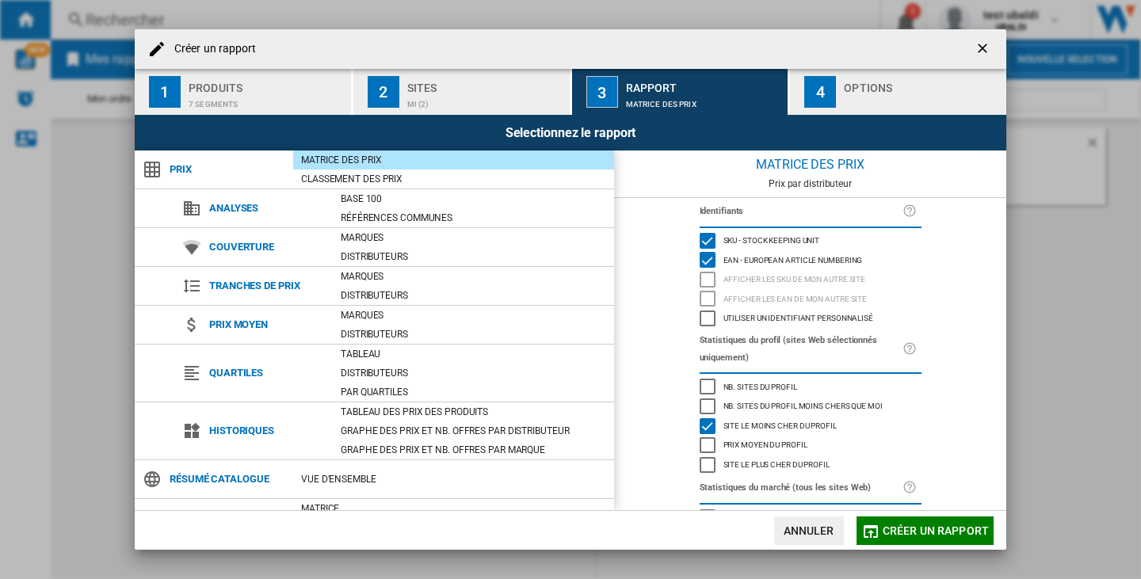
click at [708, 261] on div "EAN - European Article Numbering" at bounding box center [707, 260] width 16 height 16
click at [707, 242] on div "SKU - Stock Keeping Unit" at bounding box center [707, 241] width 16 height 16
click at [699, 426] on div "Site le moins cher du profil" at bounding box center [707, 426] width 16 height 16
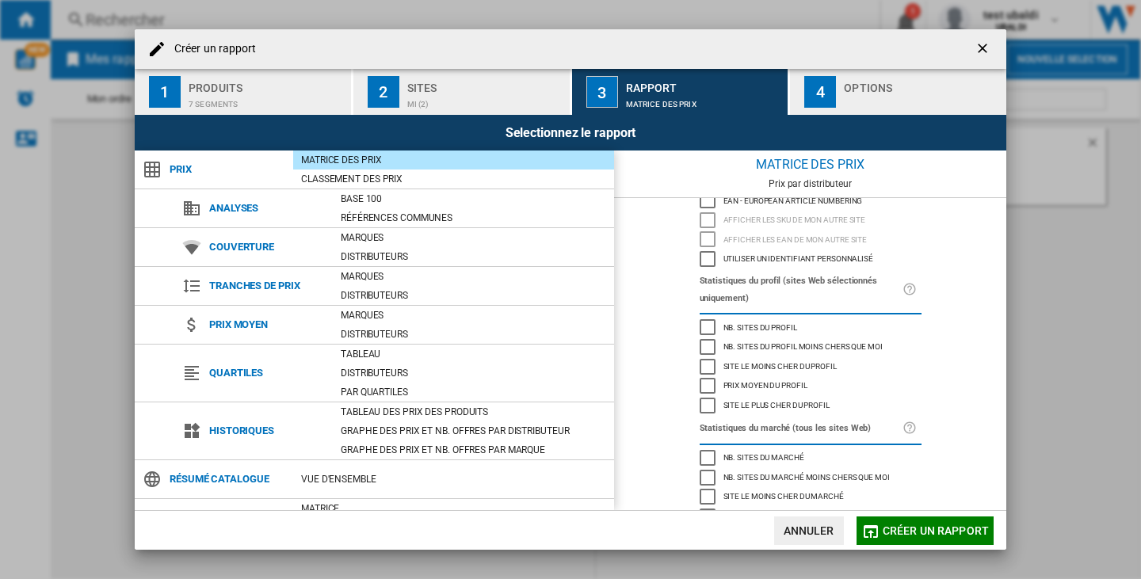
scroll to position [104, 0]
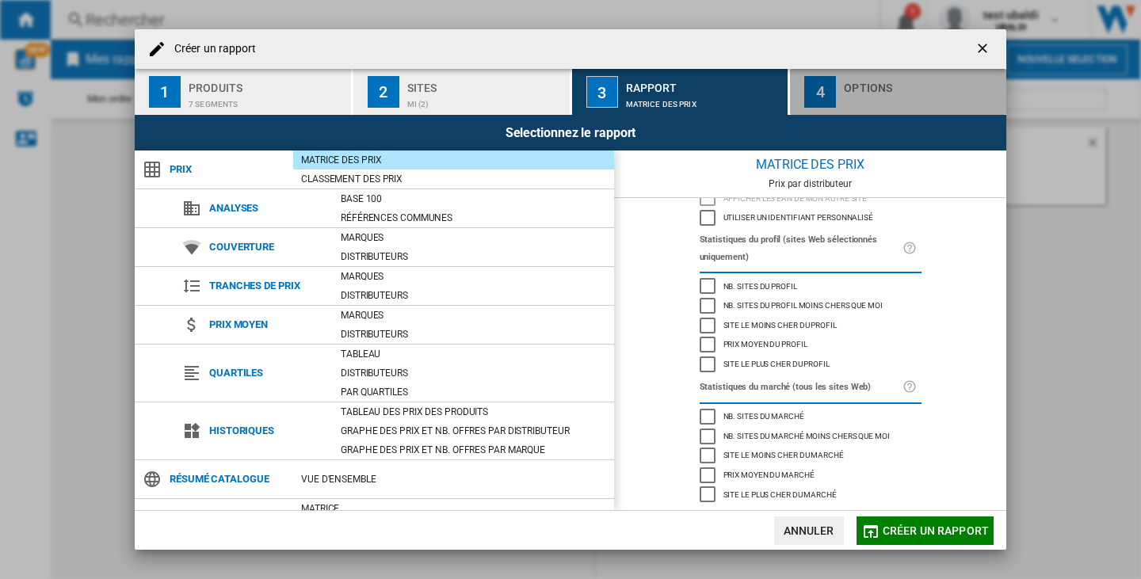
click at [833, 98] on div "4" at bounding box center [820, 92] width 32 height 32
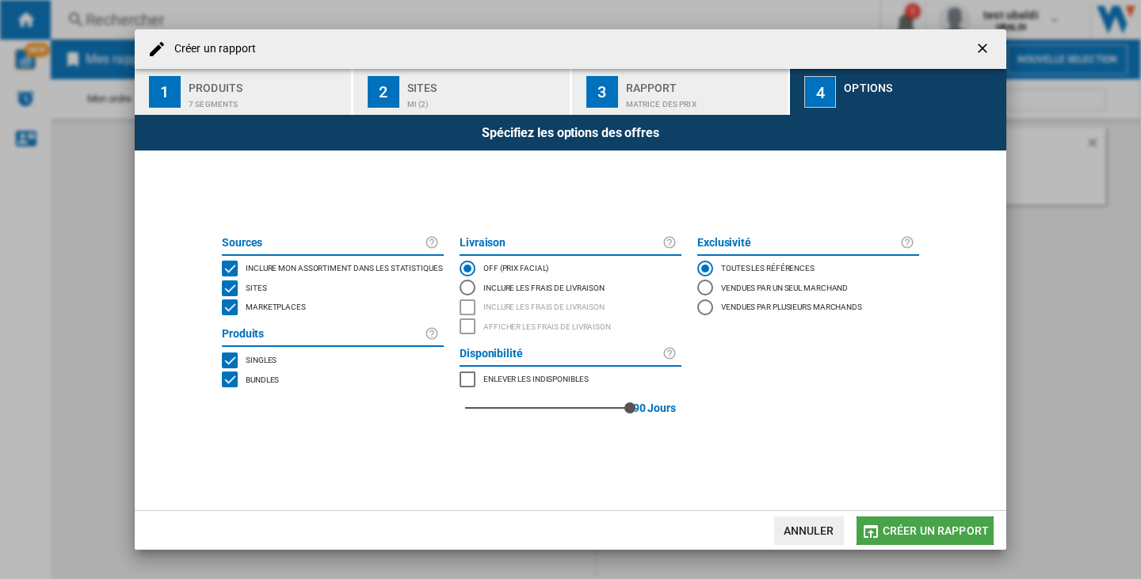
click at [943, 535] on span "Créer un rapport" at bounding box center [935, 530] width 106 height 13
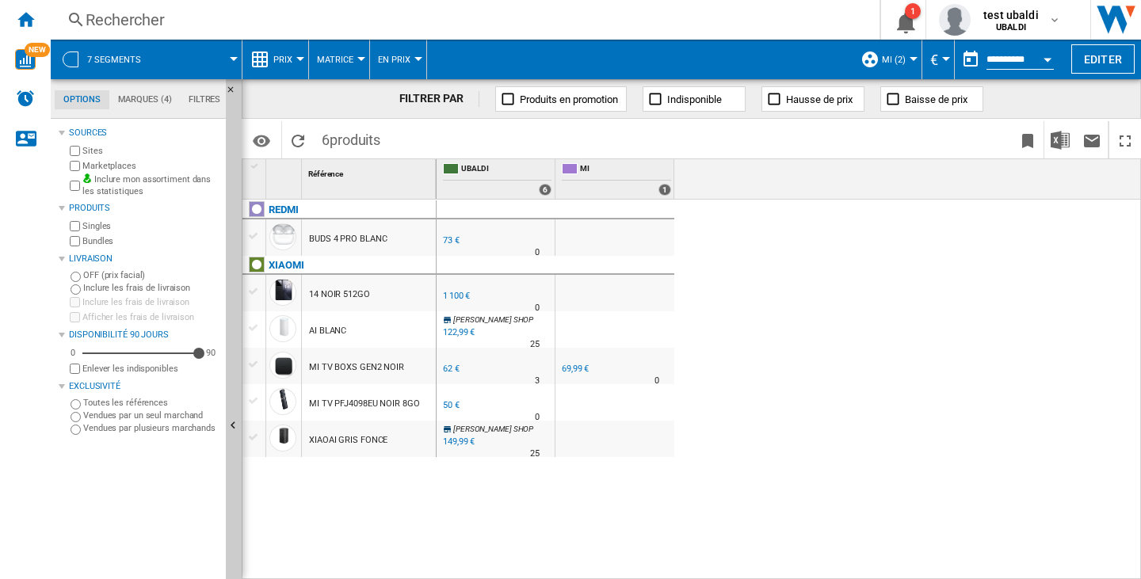
click at [330, 241] on div "BUDS 4 PRO BLANC" at bounding box center [348, 239] width 78 height 36
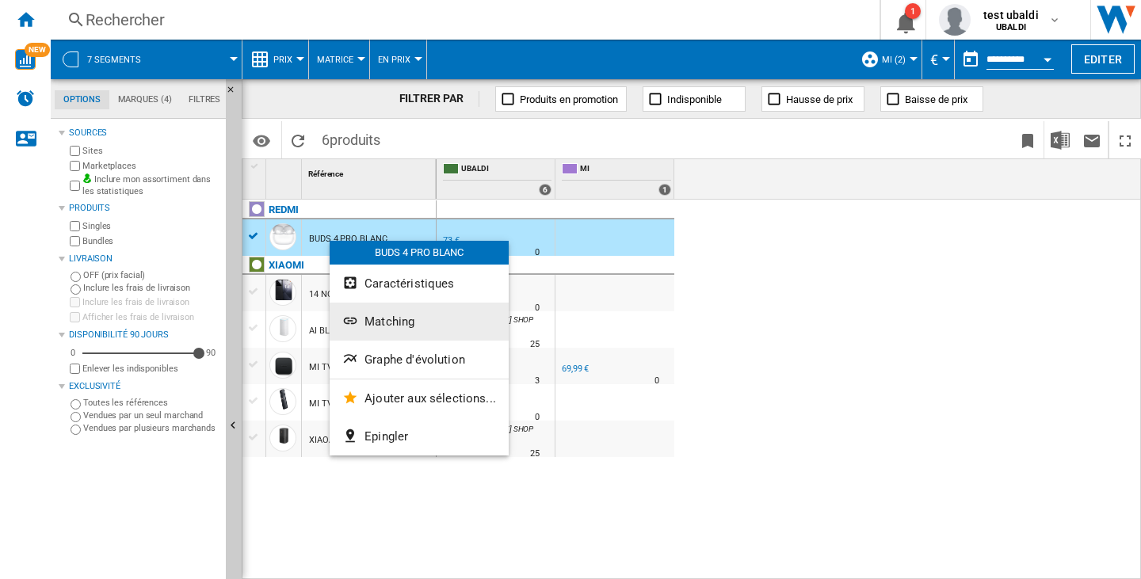
click at [387, 314] on span "Matching" at bounding box center [389, 321] width 50 height 14
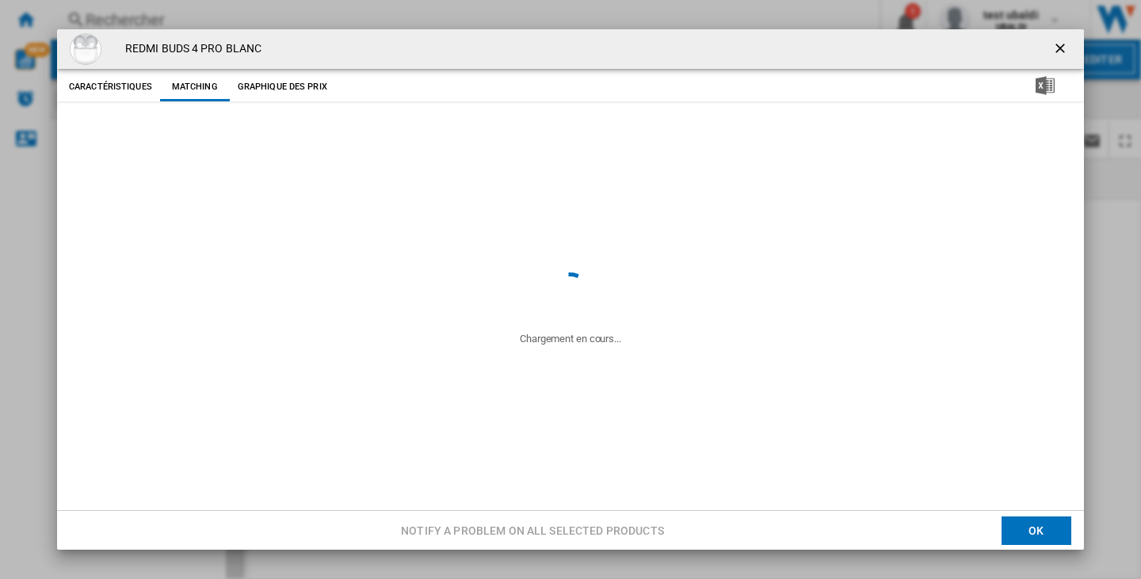
click at [189, 54] on h4 "REDMI BUDS 4 PRO BLANC" at bounding box center [189, 49] width 144 height 16
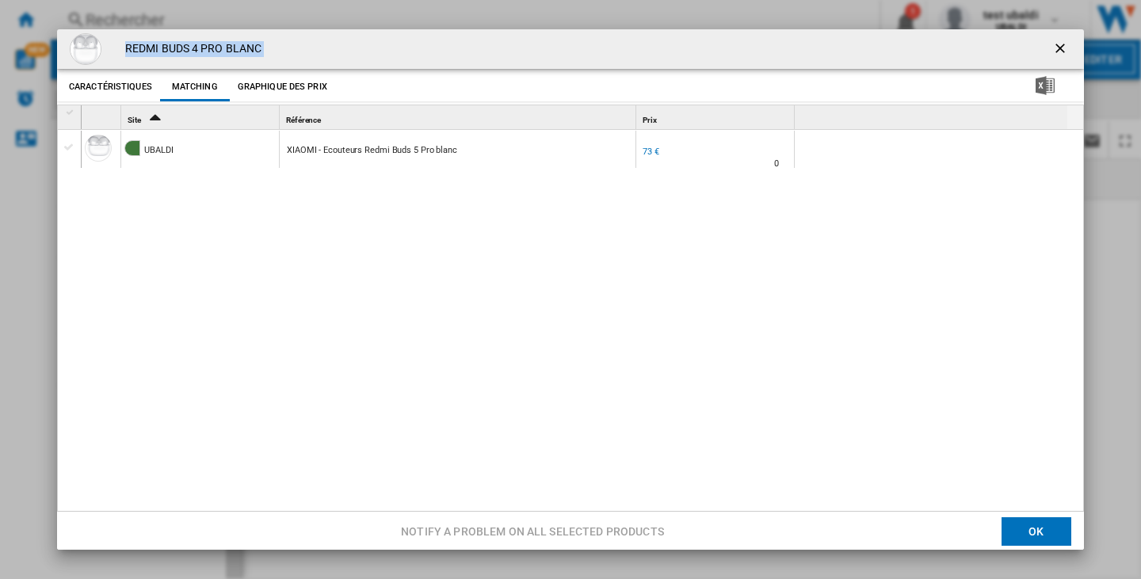
copy div "REDMI BUDS 4 PRO BLANC Caractéristiques Matching Graphique des prix price 73 € …"
click at [1053, 53] on ng-md-icon "getI18NText('BUTTONS.CLOSE_DIALOG')" at bounding box center [1061, 49] width 19 height 19
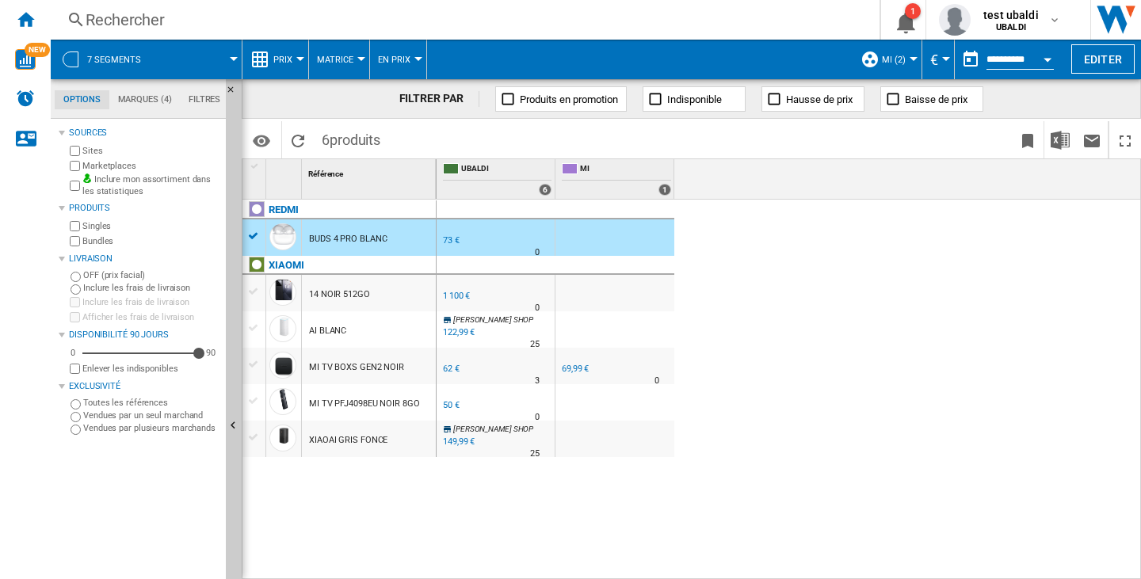
click at [741, 390] on div "[PERSON_NAME] 0.0 % 73 € % N/A 0 [PERSON_NAME] [PERSON_NAME] 0.0 % 1 100 €" at bounding box center [788, 390] width 705 height 380
click at [753, 356] on div "[PERSON_NAME] 0.0 % 73 € % N/A 0 [PERSON_NAME] [PERSON_NAME] 0.0 % 1 100 €" at bounding box center [788, 390] width 705 height 380
click at [18, 9] on div "Accueil" at bounding box center [25, 20] width 51 height 40
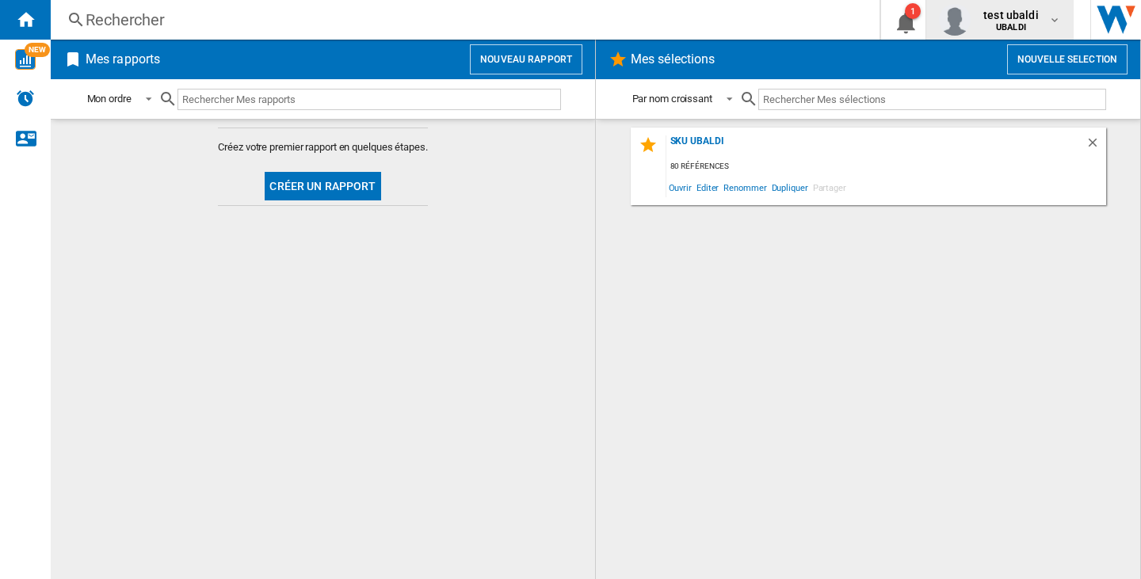
click at [1036, 26] on div "test ubaldi UBALDI" at bounding box center [1012, 19] width 71 height 25
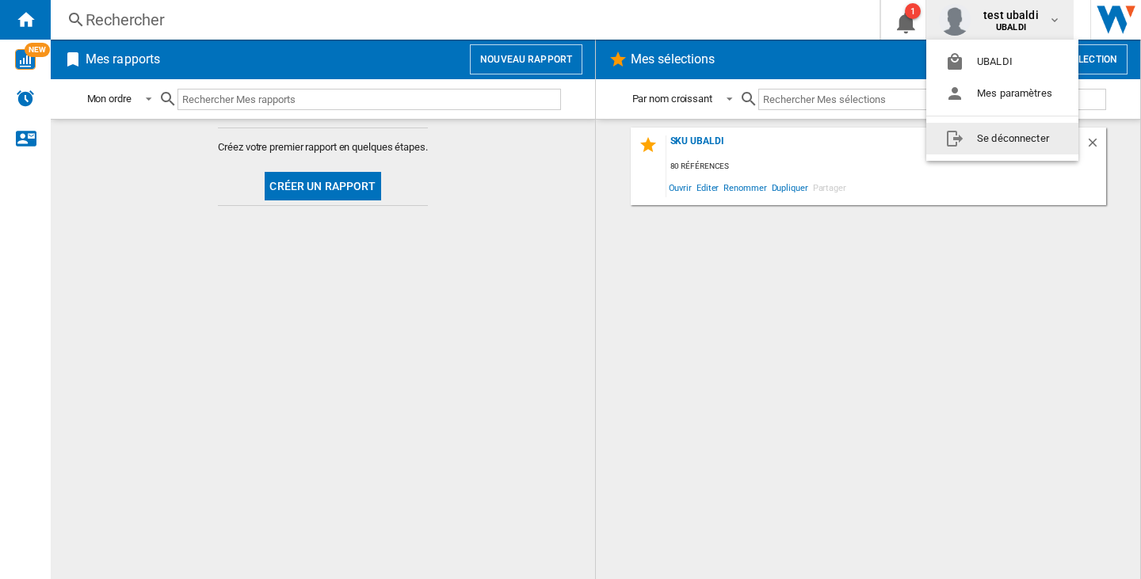
click at [992, 135] on button "Se déconnecter" at bounding box center [1002, 139] width 152 height 32
